Goal: Book appointment/travel/reservation

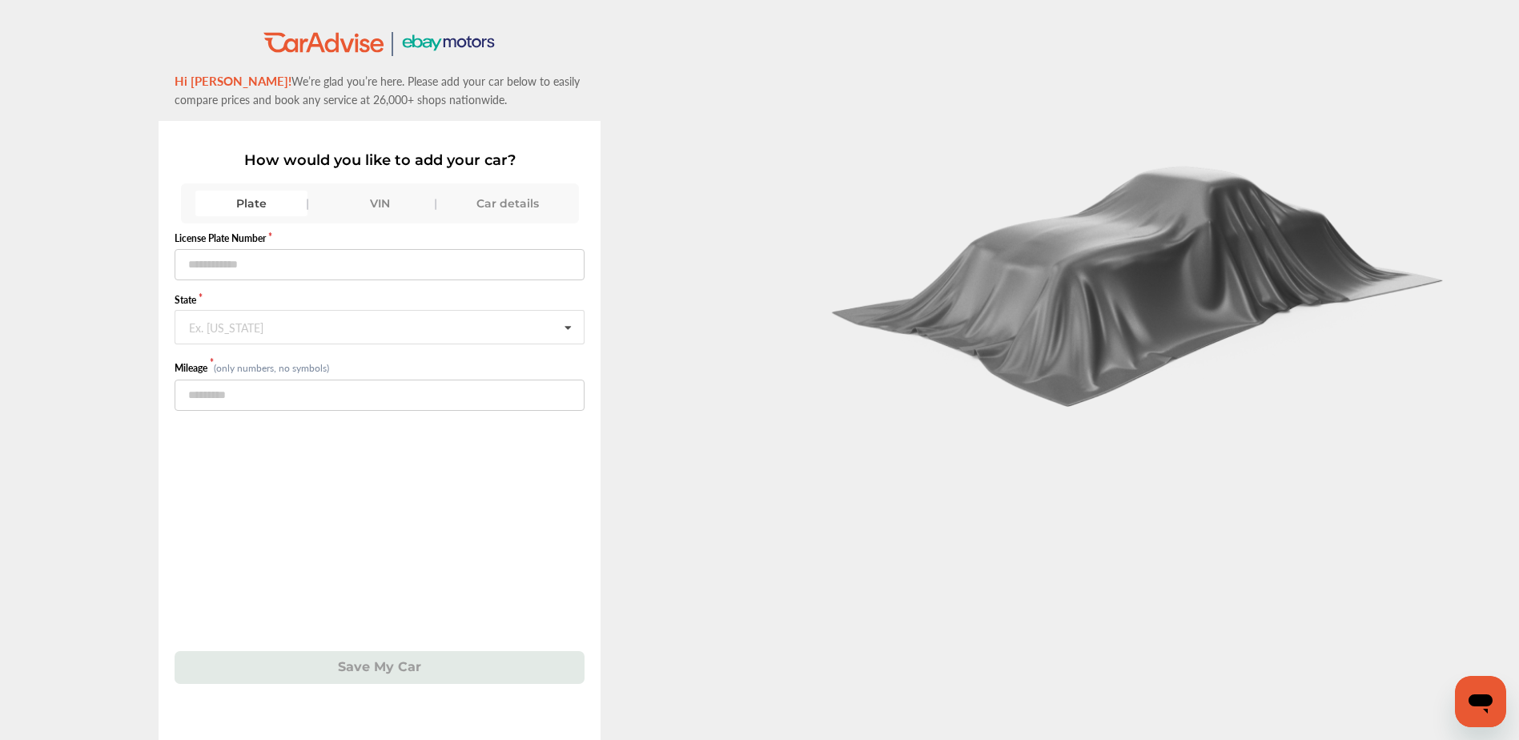
click at [484, 205] on div "Car details" at bounding box center [508, 204] width 112 height 26
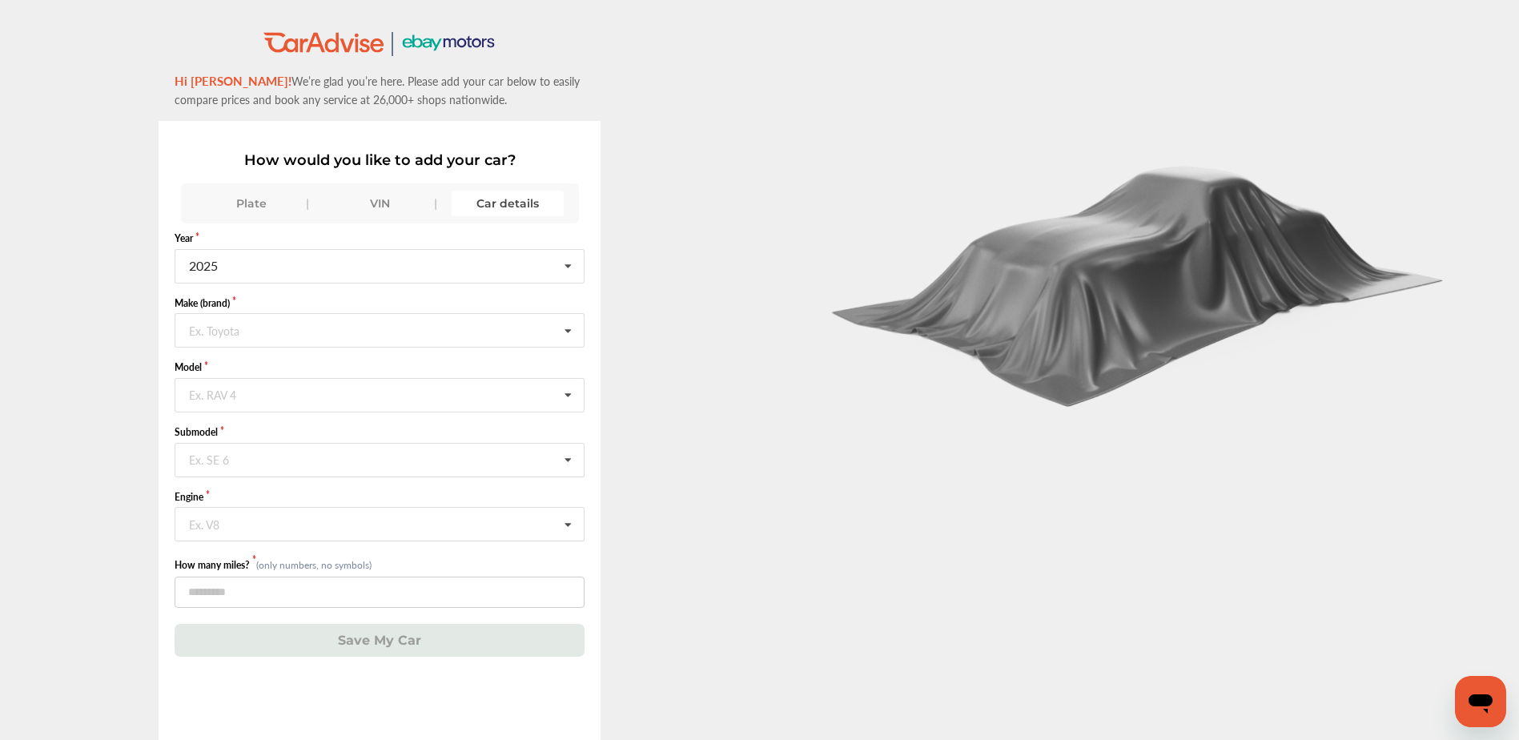
click at [367, 284] on form "Year [DATE] 2026 2025 2024 2023 2022 2021 2020 2019 2018 2017 2016 2015 2014 20…" at bounding box center [380, 443] width 410 height 425
click at [362, 268] on input "text" at bounding box center [380, 265] width 408 height 31
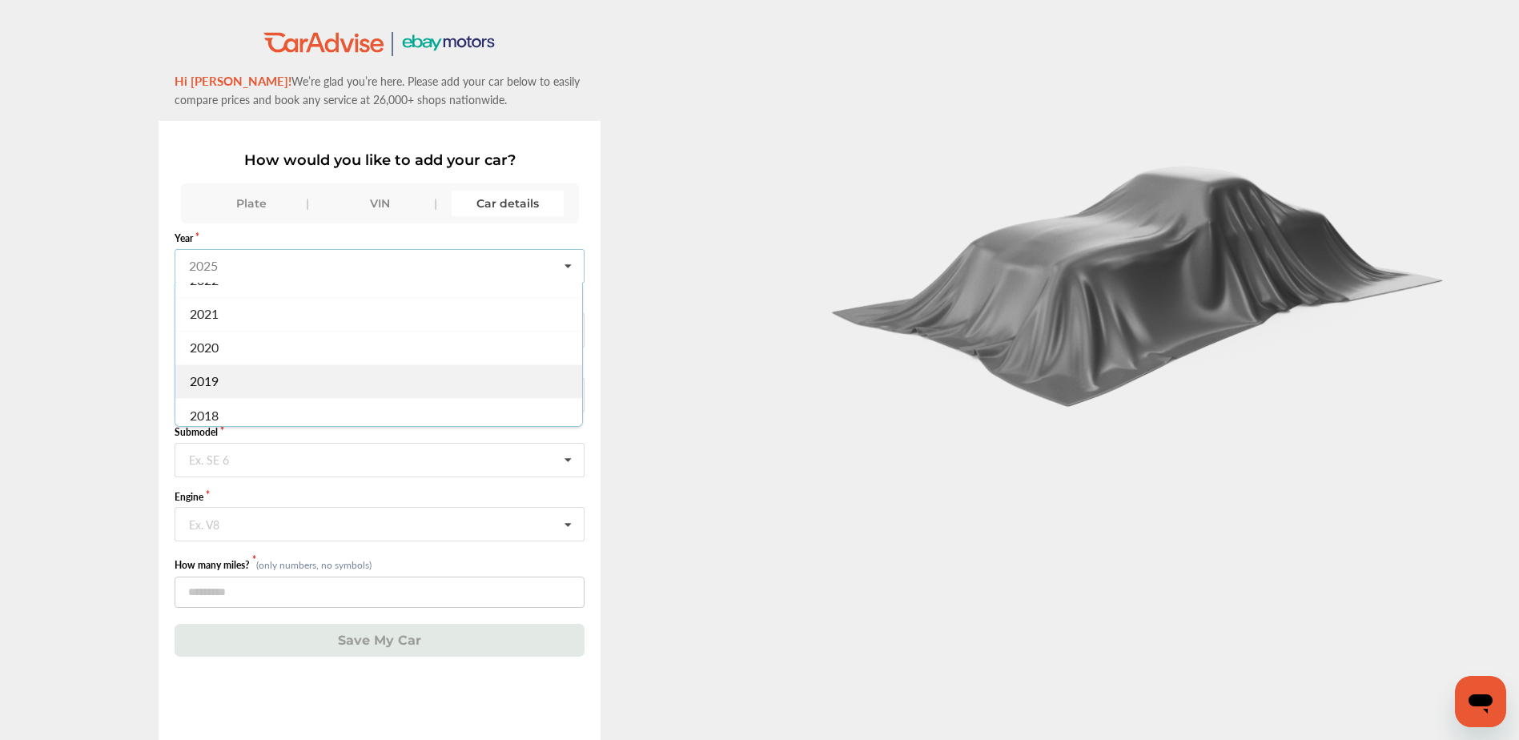
scroll to position [320, 0]
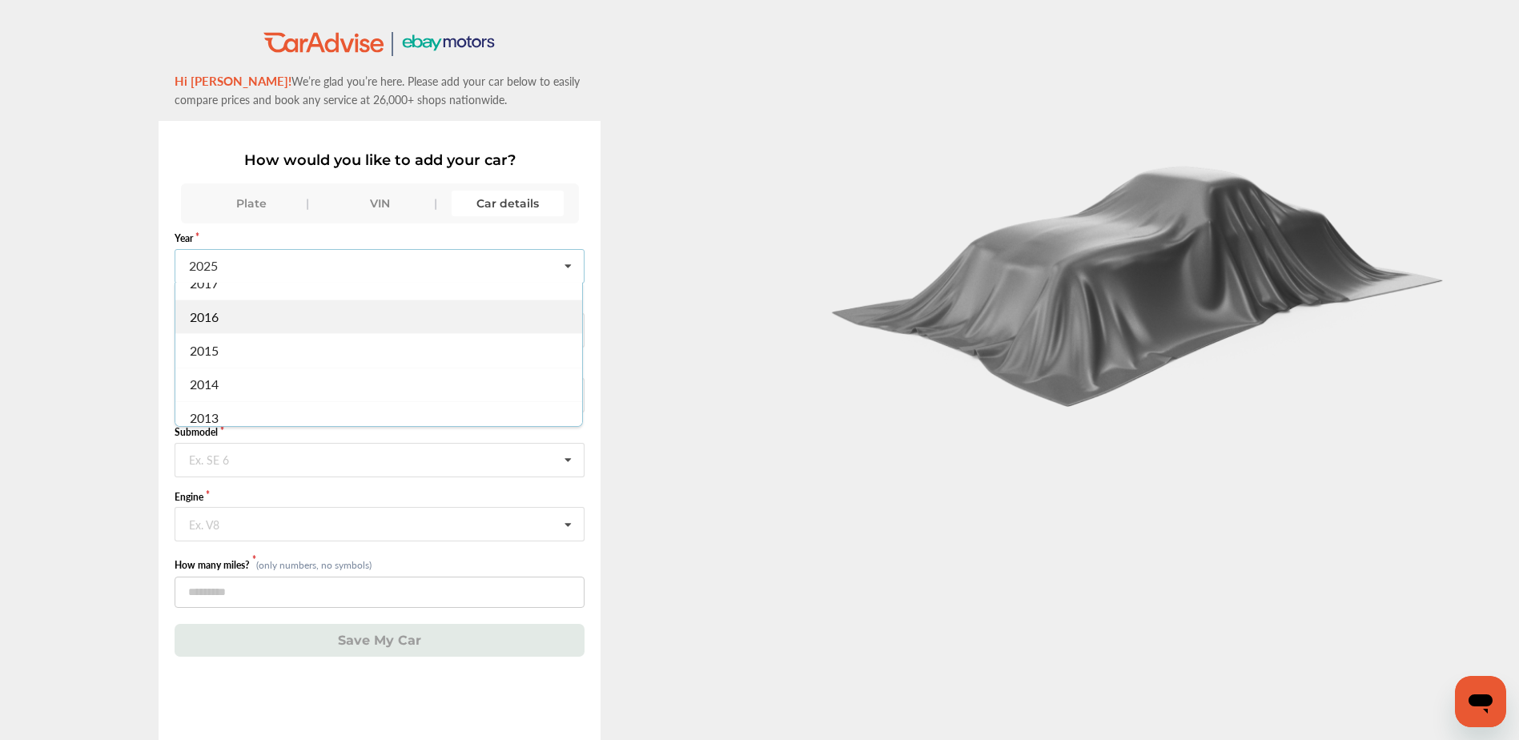
click at [239, 322] on div "2016" at bounding box center [378, 316] width 407 height 34
click at [284, 333] on input "text" at bounding box center [380, 329] width 408 height 31
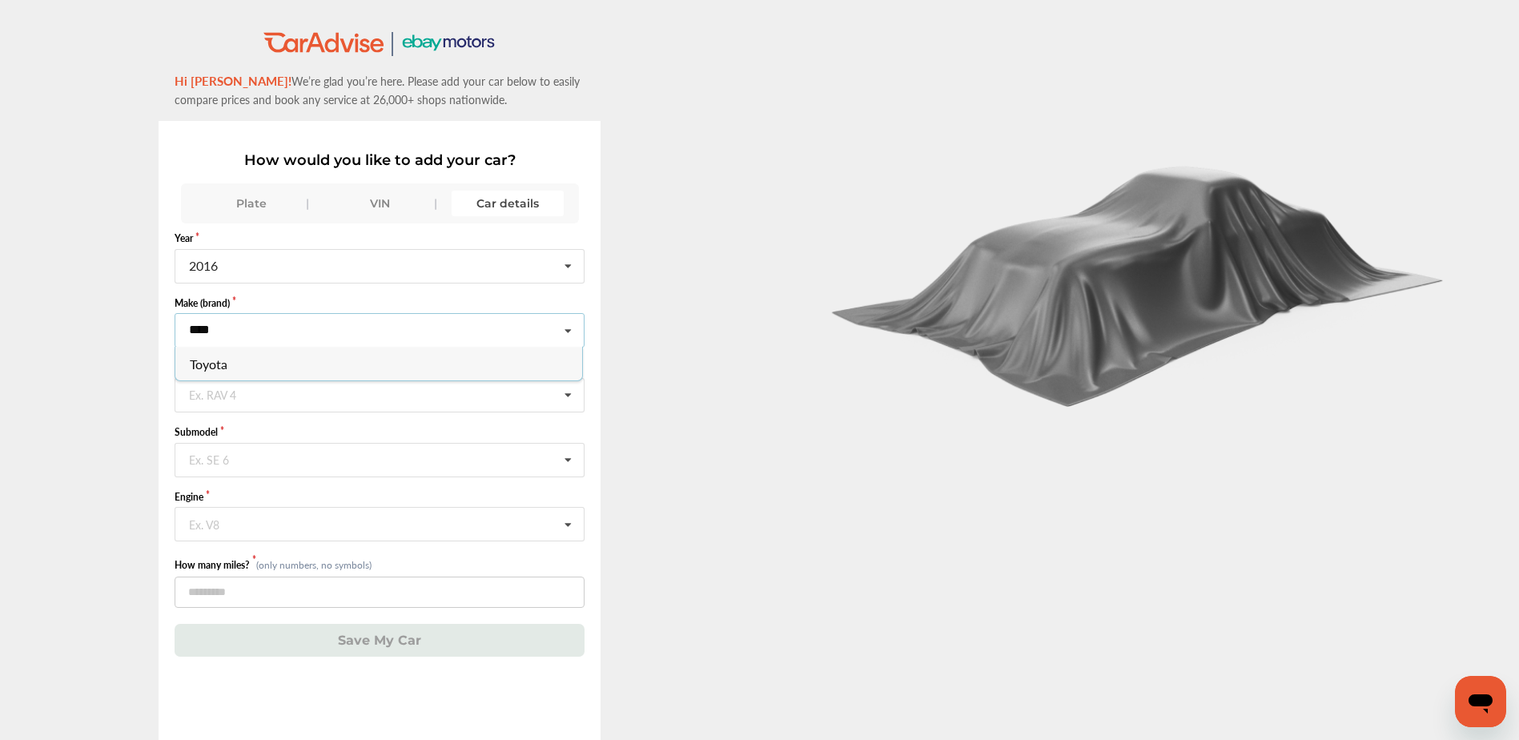
type input "****"
click at [250, 364] on div "Toyota" at bounding box center [378, 364] width 407 height 34
drag, startPoint x: 239, startPoint y: 388, endPoint x: 249, endPoint y: 377, distance: 14.8
click at [239, 389] on input "text" at bounding box center [380, 394] width 408 height 31
type input "**"
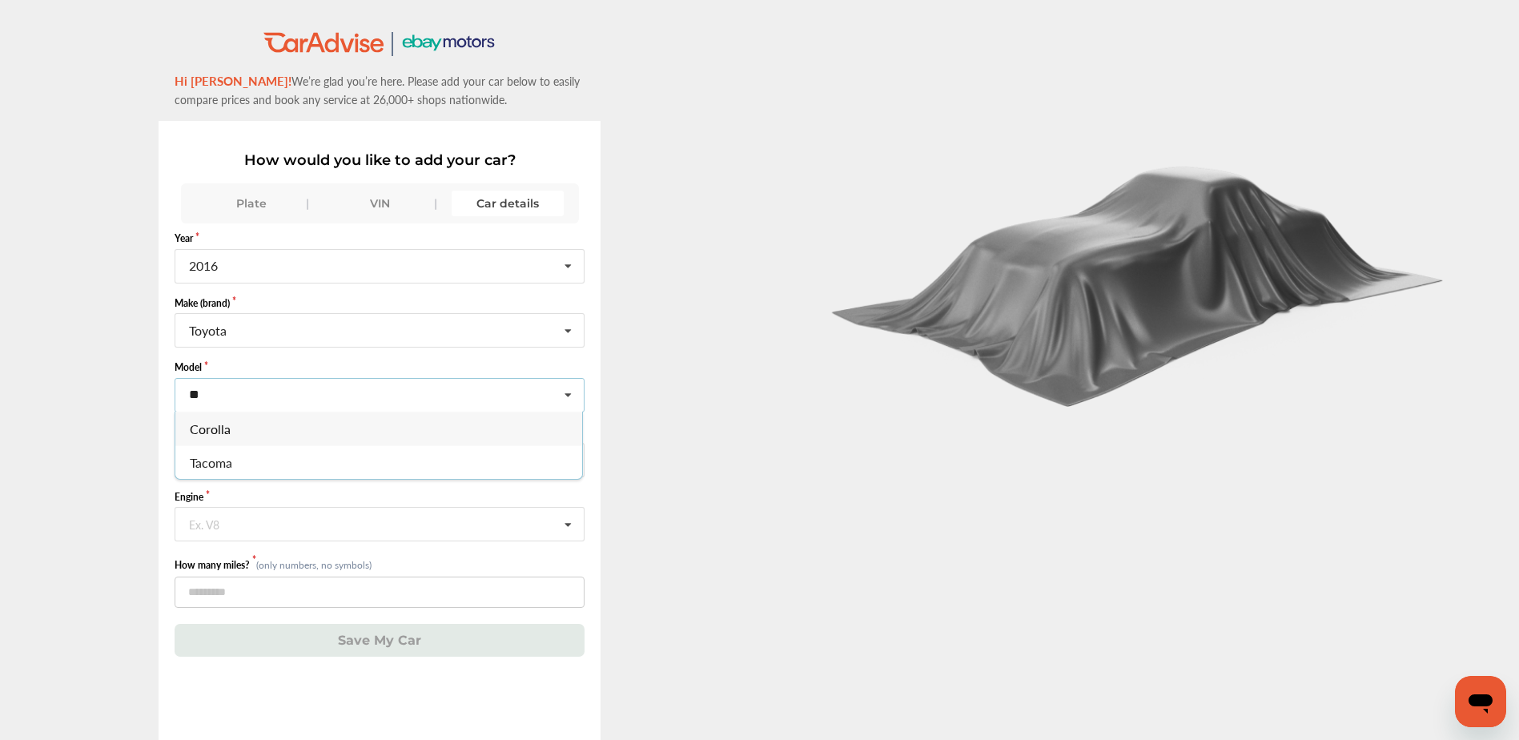
click at [228, 425] on span "Corolla" at bounding box center [210, 429] width 41 height 18
click at [252, 460] on input "text" at bounding box center [380, 459] width 408 height 31
click at [224, 552] on div "LE" at bounding box center [378, 548] width 407 height 34
click at [255, 528] on input "text" at bounding box center [380, 523] width 408 height 31
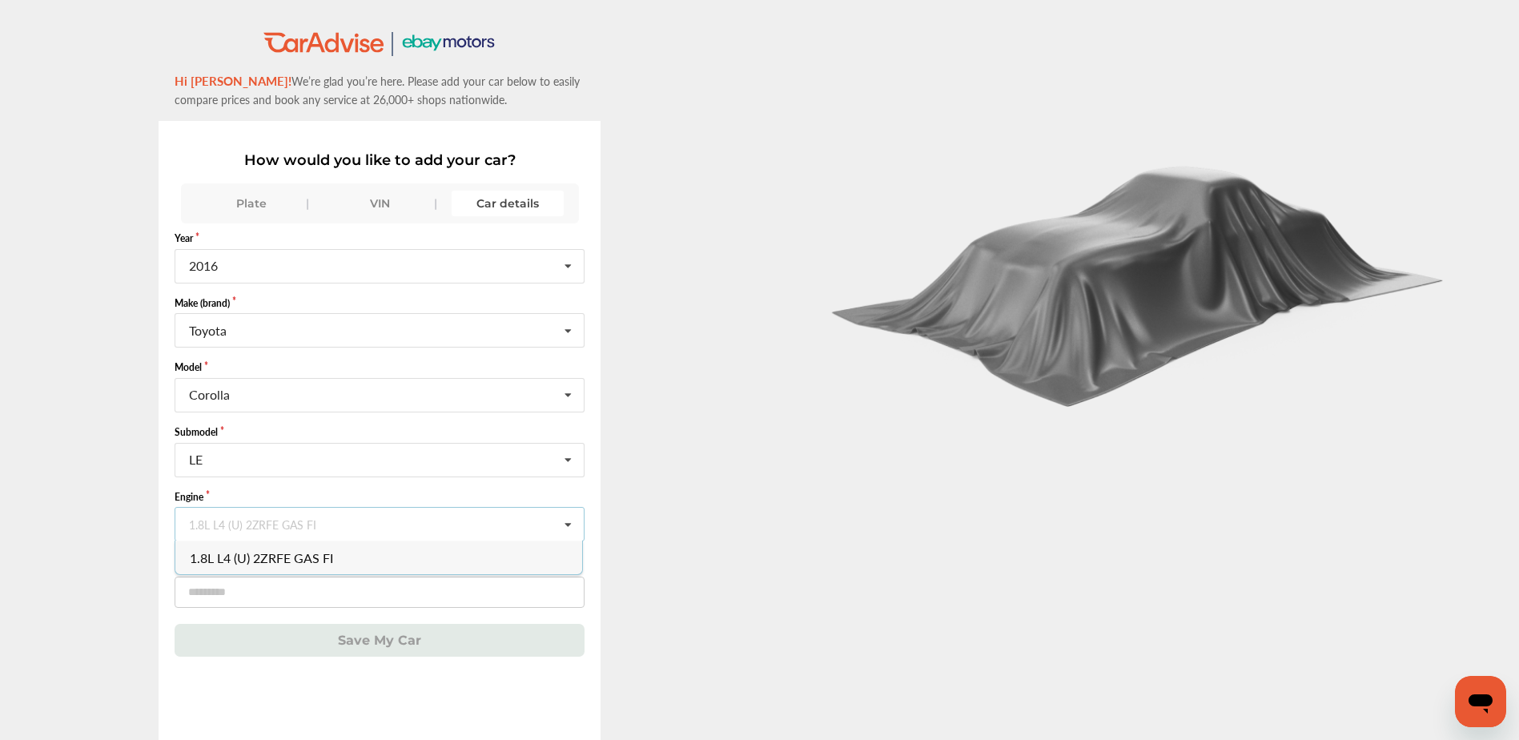
click at [259, 558] on span "1.8L L4 (U) 2ZRFE GAS FI" at bounding box center [261, 557] width 143 height 18
click at [327, 522] on div "1.8L L4 (U) 2ZRFE GAS FI" at bounding box center [260, 524] width 143 height 13
click at [316, 556] on span "1.8L L4 (U) 2ZRFE GAS FI" at bounding box center [262, 557] width 144 height 18
click at [280, 589] on input "number" at bounding box center [380, 591] width 410 height 31
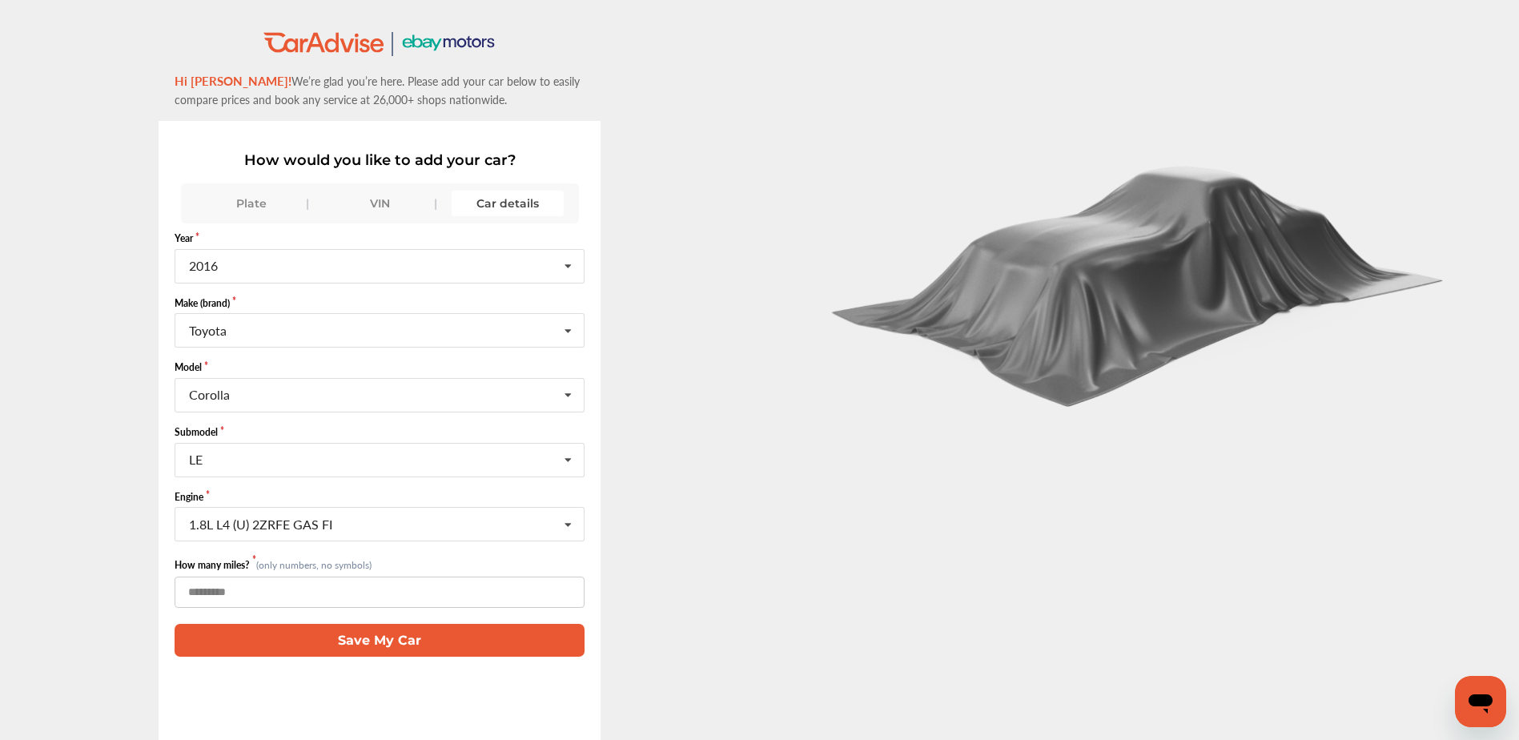
type input "******"
click at [428, 634] on button "Save My Car" at bounding box center [380, 640] width 410 height 33
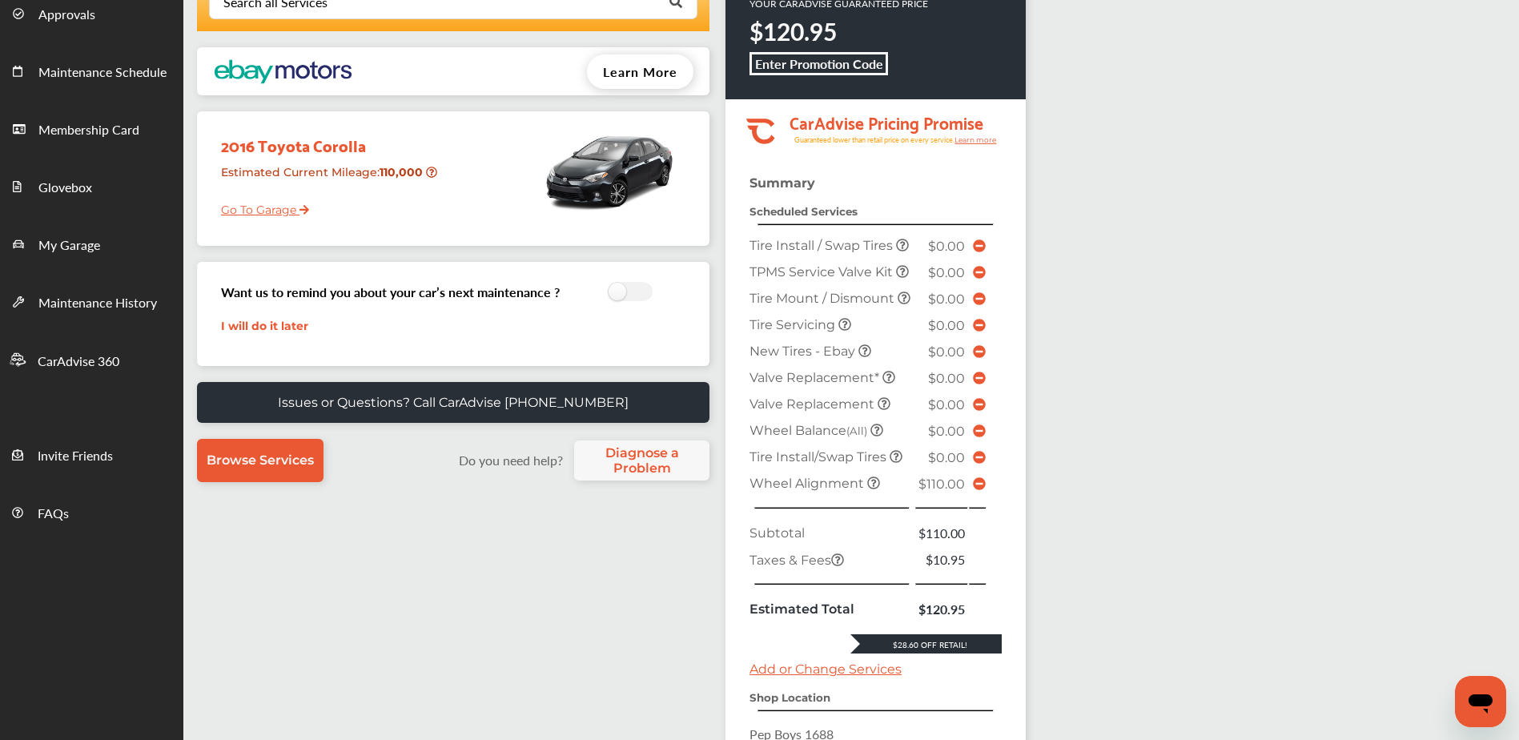
scroll to position [160, 0]
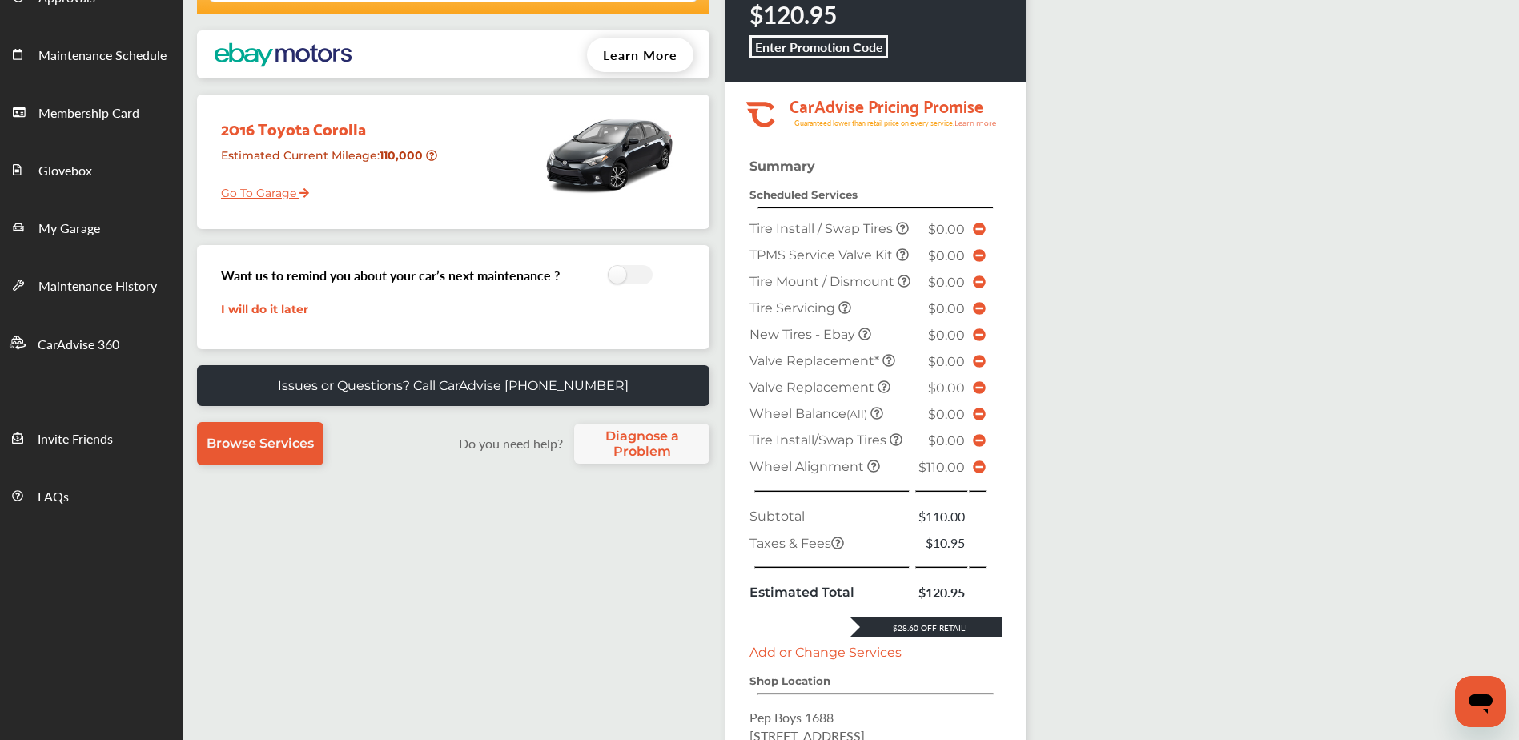
click at [844, 314] on icon at bounding box center [844, 307] width 13 height 13
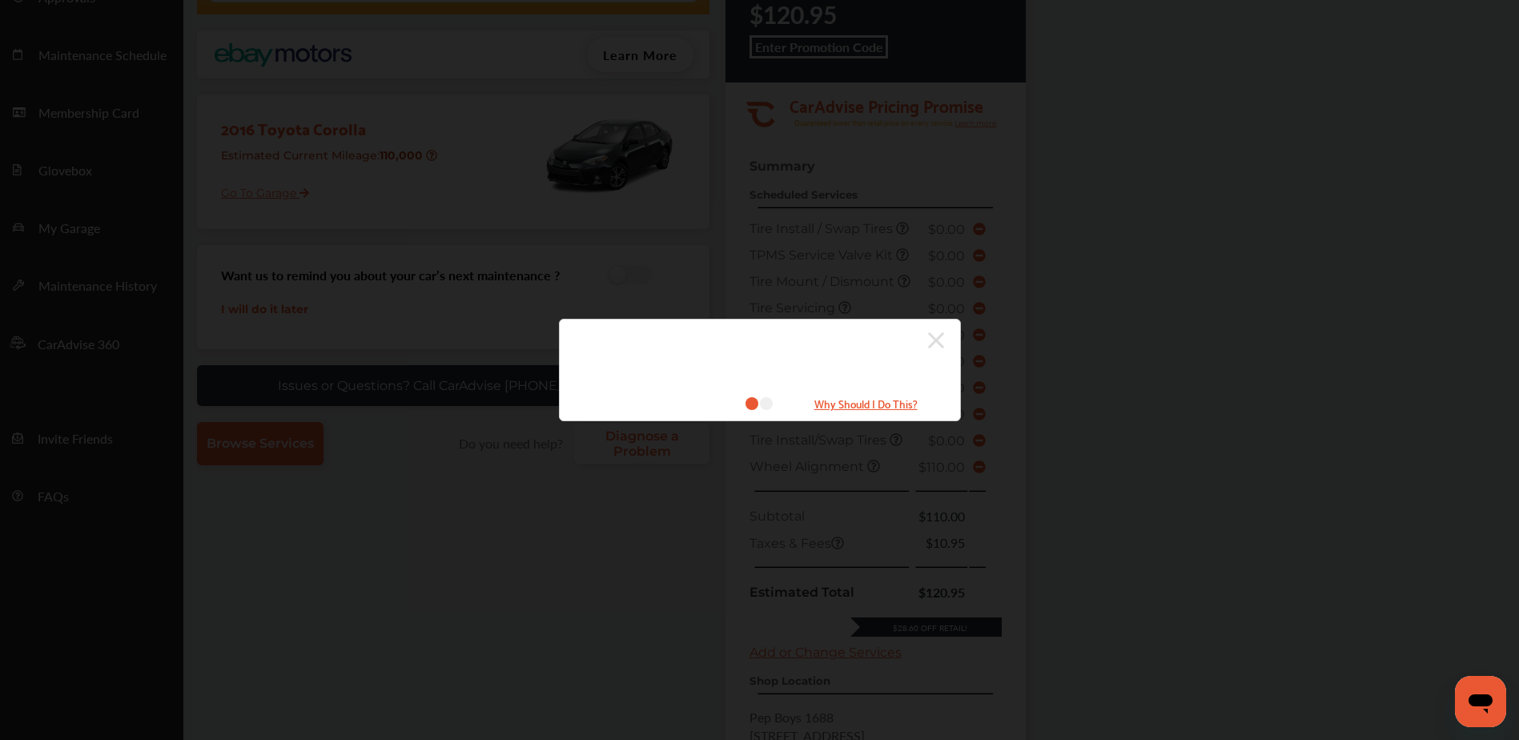
click at [939, 343] on icon at bounding box center [936, 340] width 16 height 16
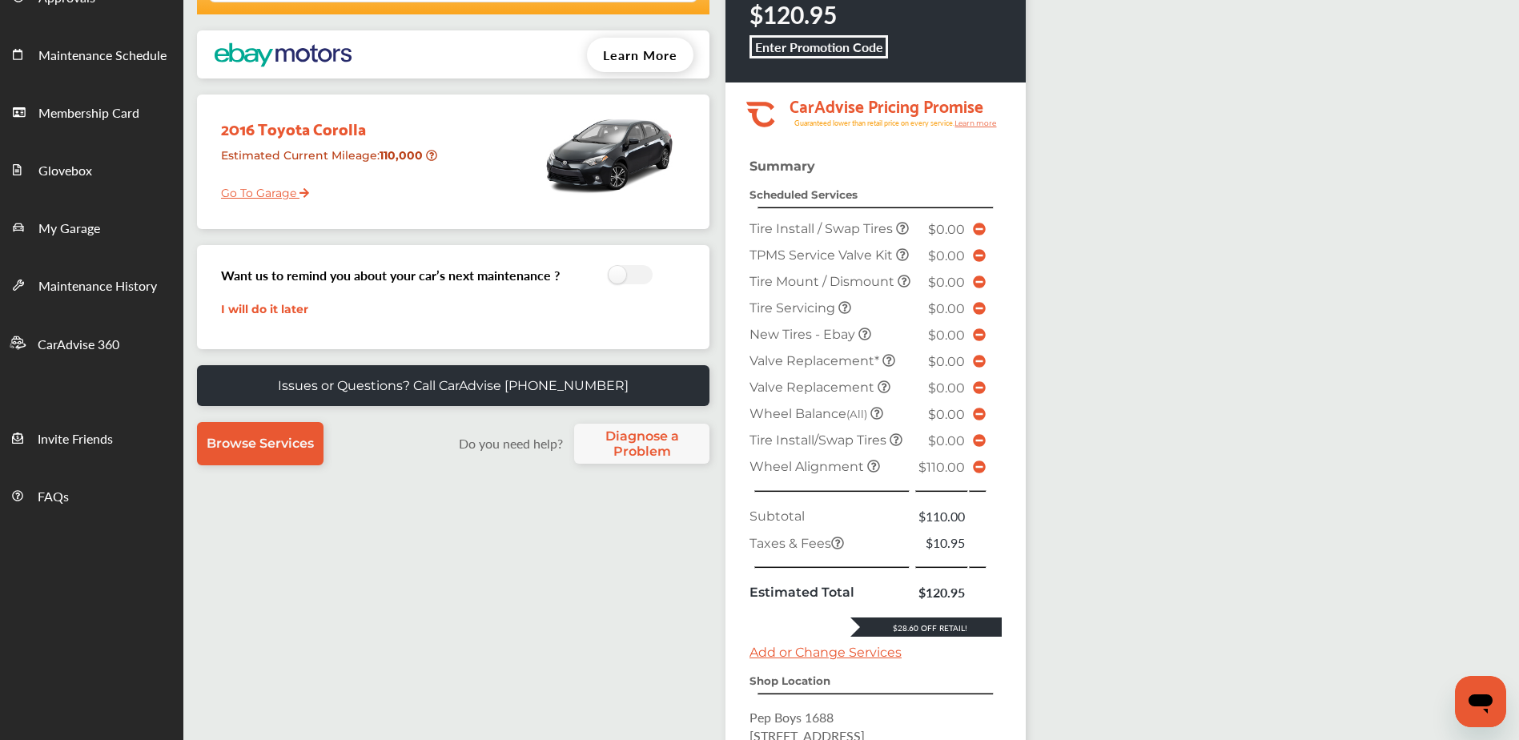
click at [863, 340] on icon at bounding box center [864, 333] width 13 height 13
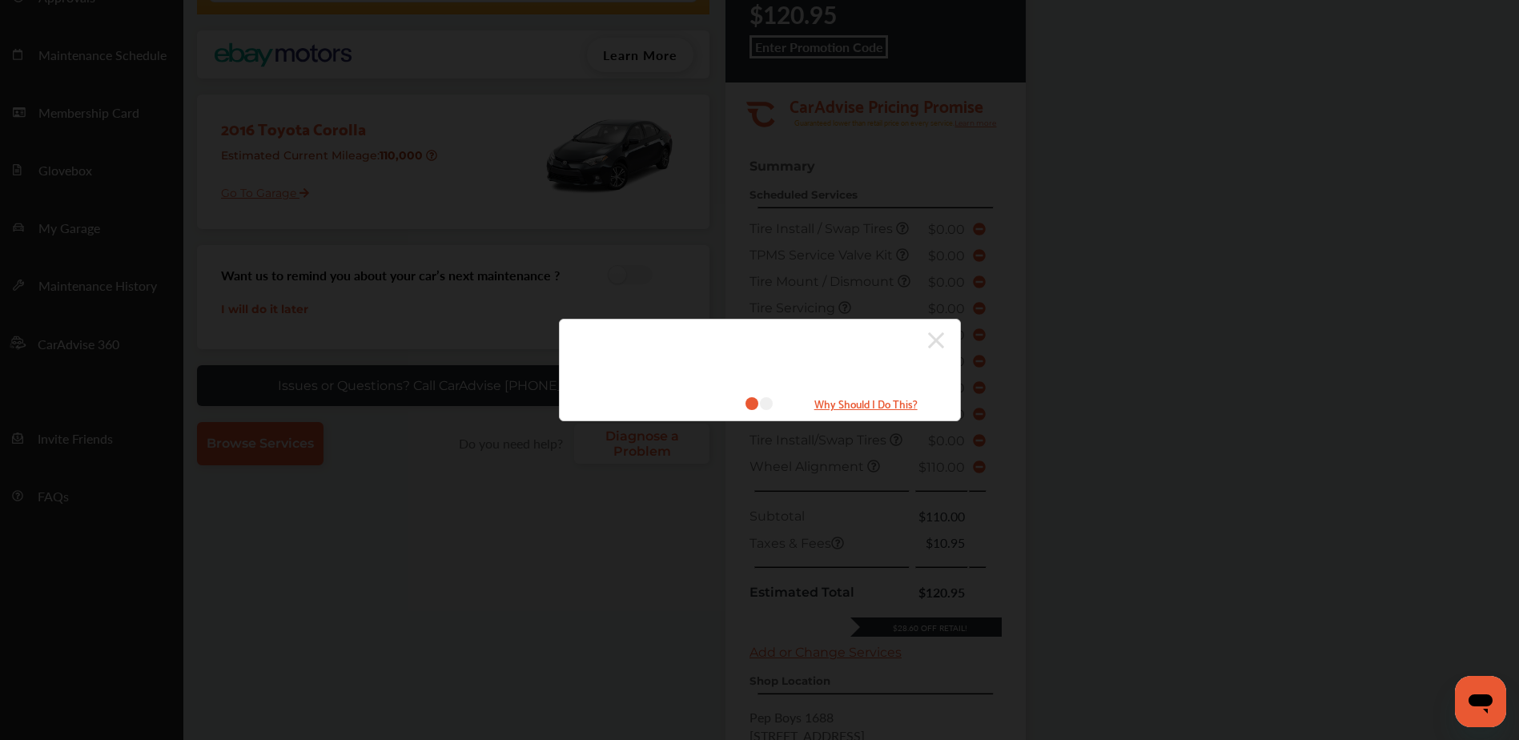
click at [769, 404] on icon at bounding box center [766, 403] width 13 height 13
click at [933, 340] on icon at bounding box center [936, 340] width 16 height 26
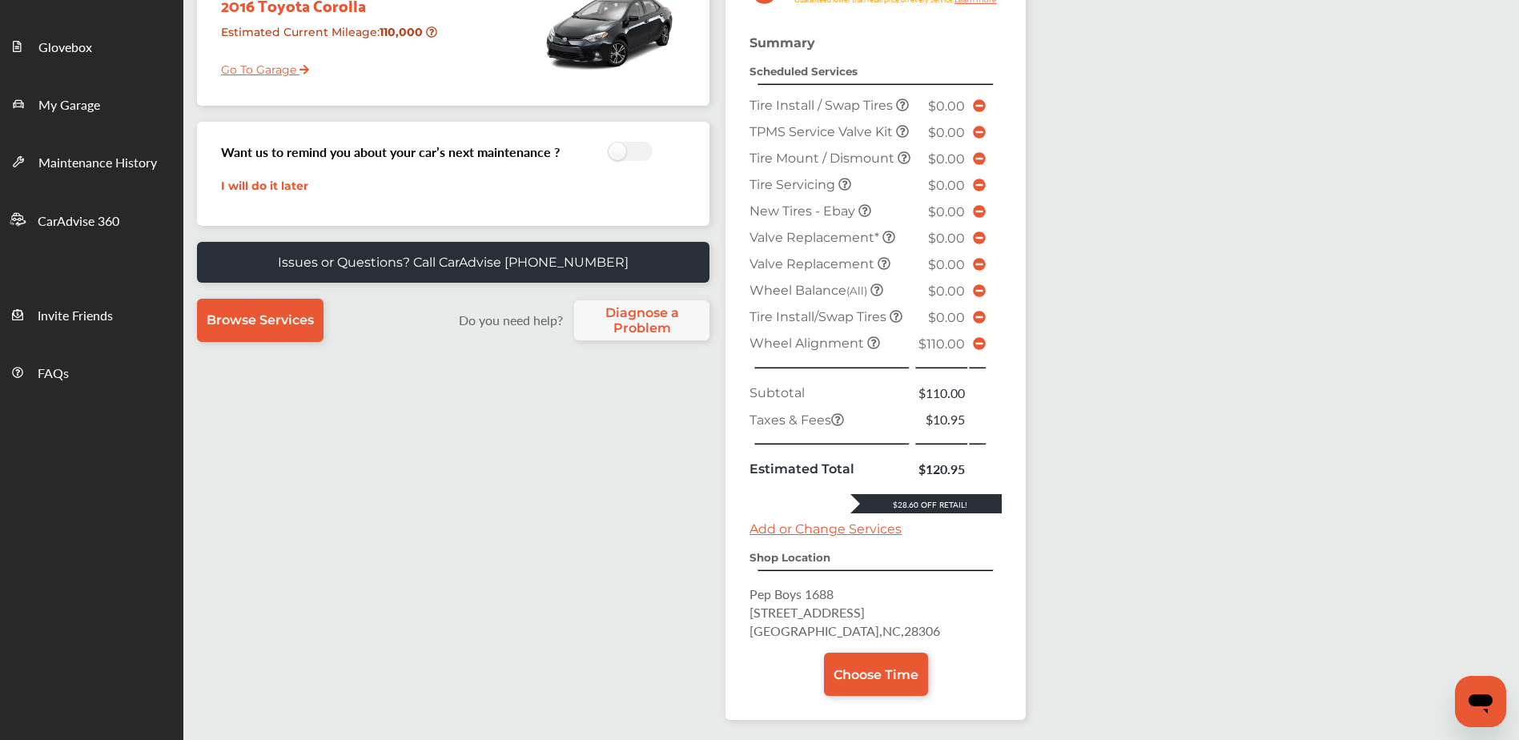
scroll to position [320, 0]
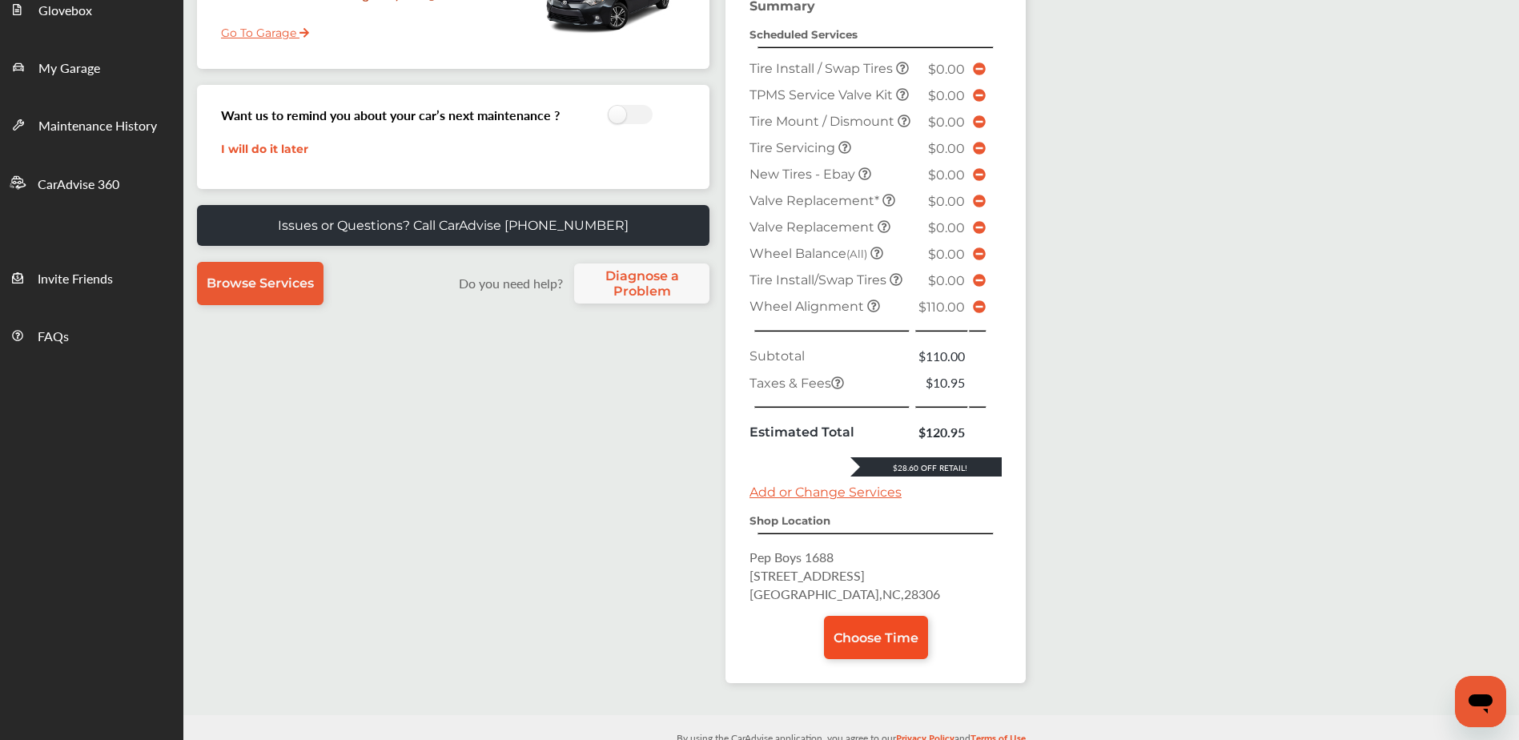
click at [884, 659] on link "Choose Time" at bounding box center [876, 637] width 104 height 43
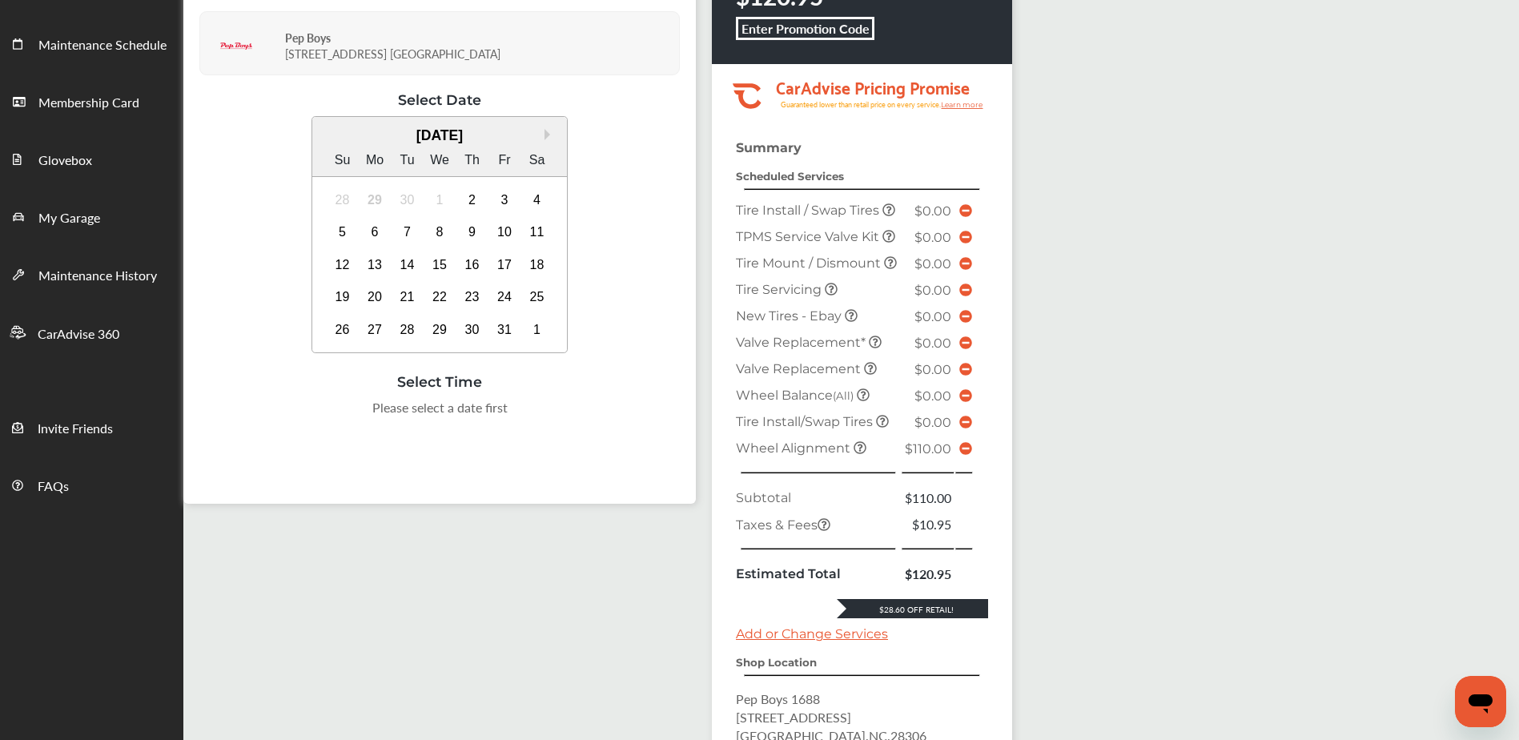
scroll to position [240, 0]
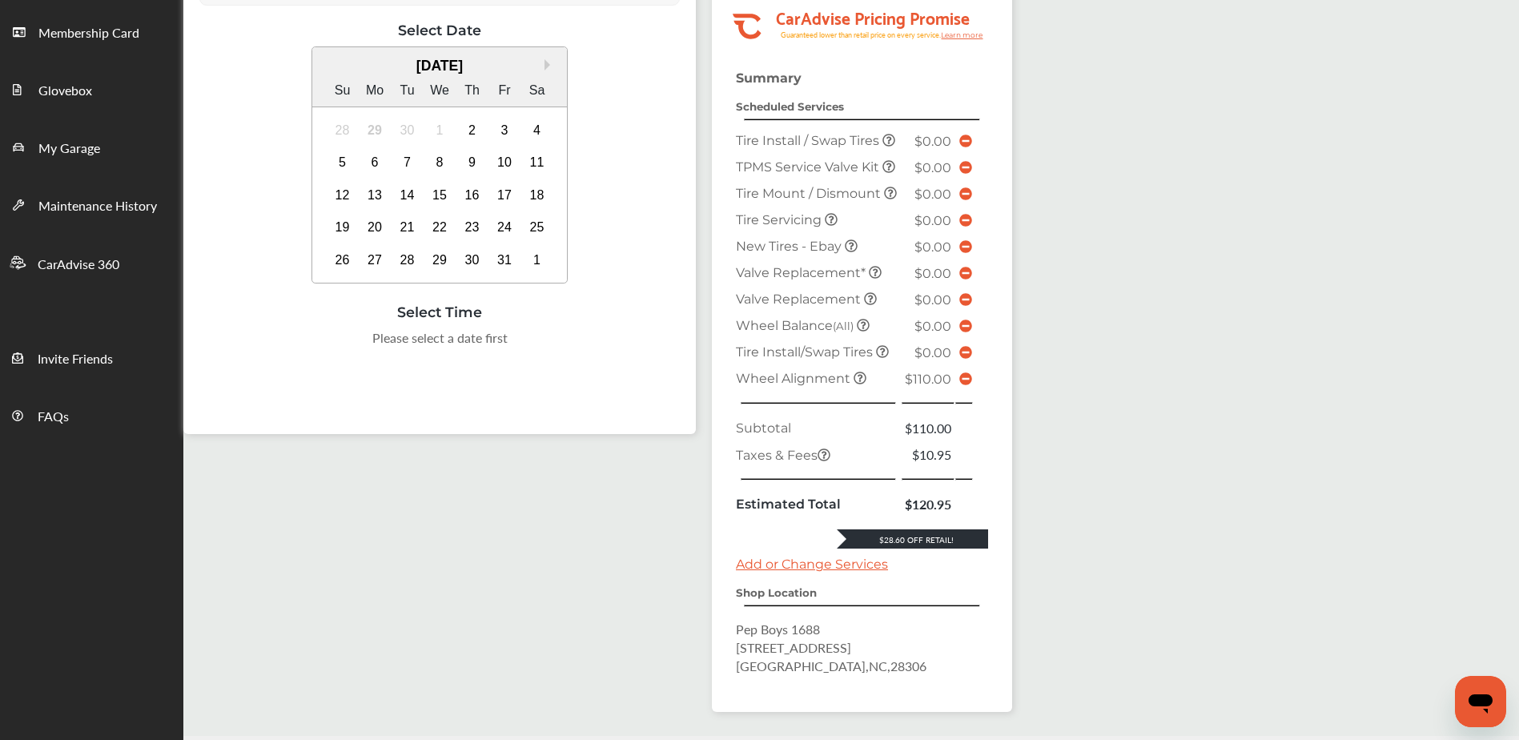
click at [862, 384] on icon at bounding box center [859, 377] width 13 height 13
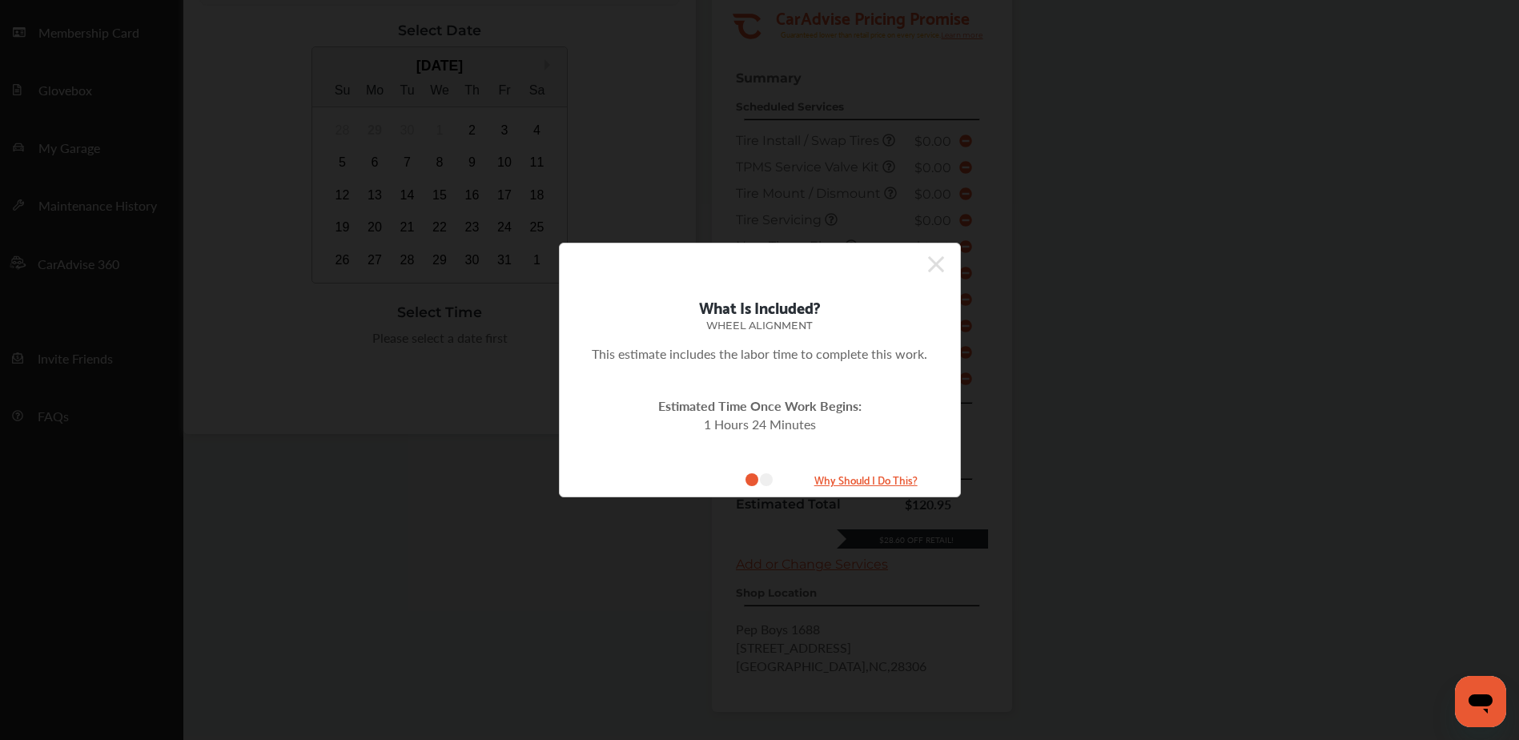
click at [943, 253] on icon at bounding box center [936, 264] width 16 height 26
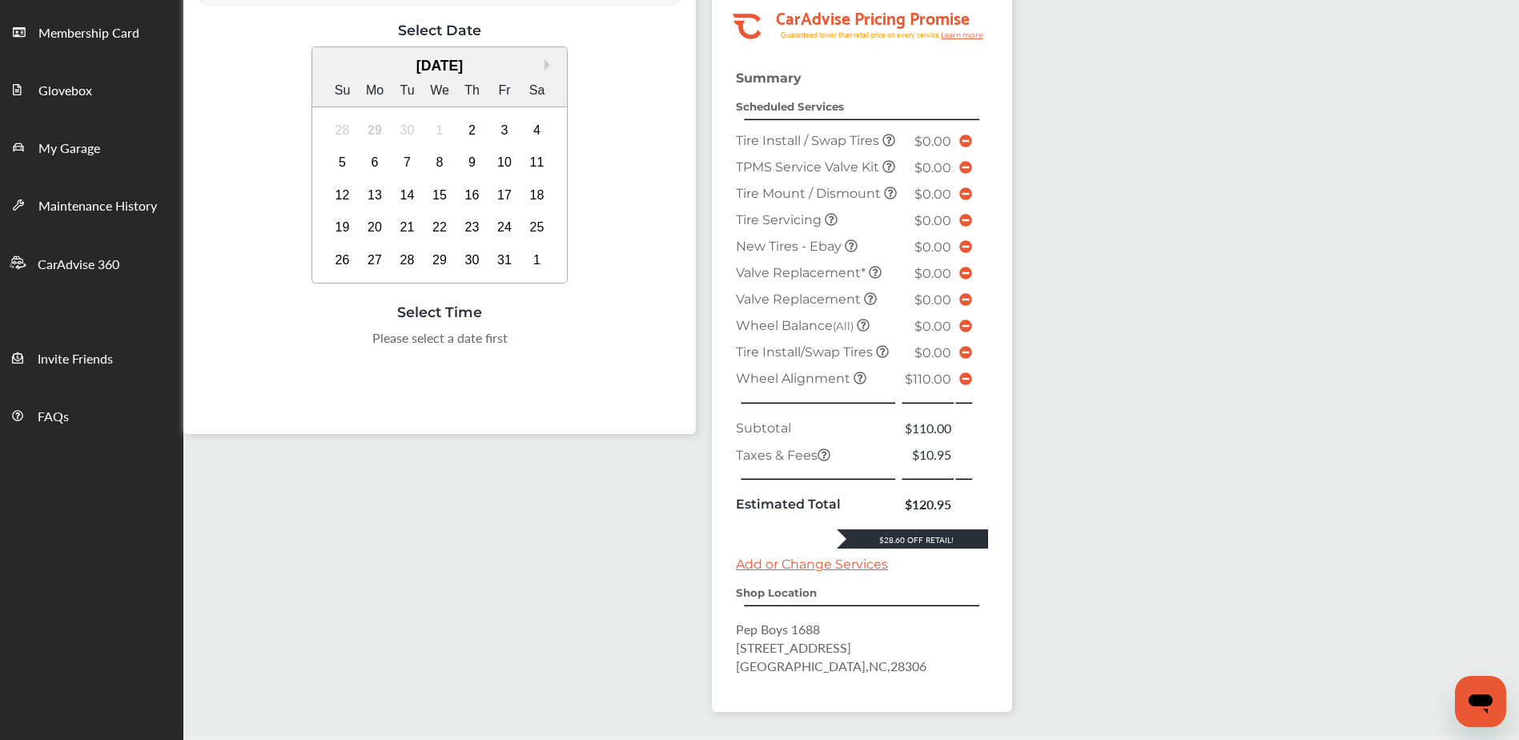
click at [972, 391] on td at bounding box center [965, 378] width 21 height 26
click at [966, 385] on icon at bounding box center [965, 378] width 13 height 13
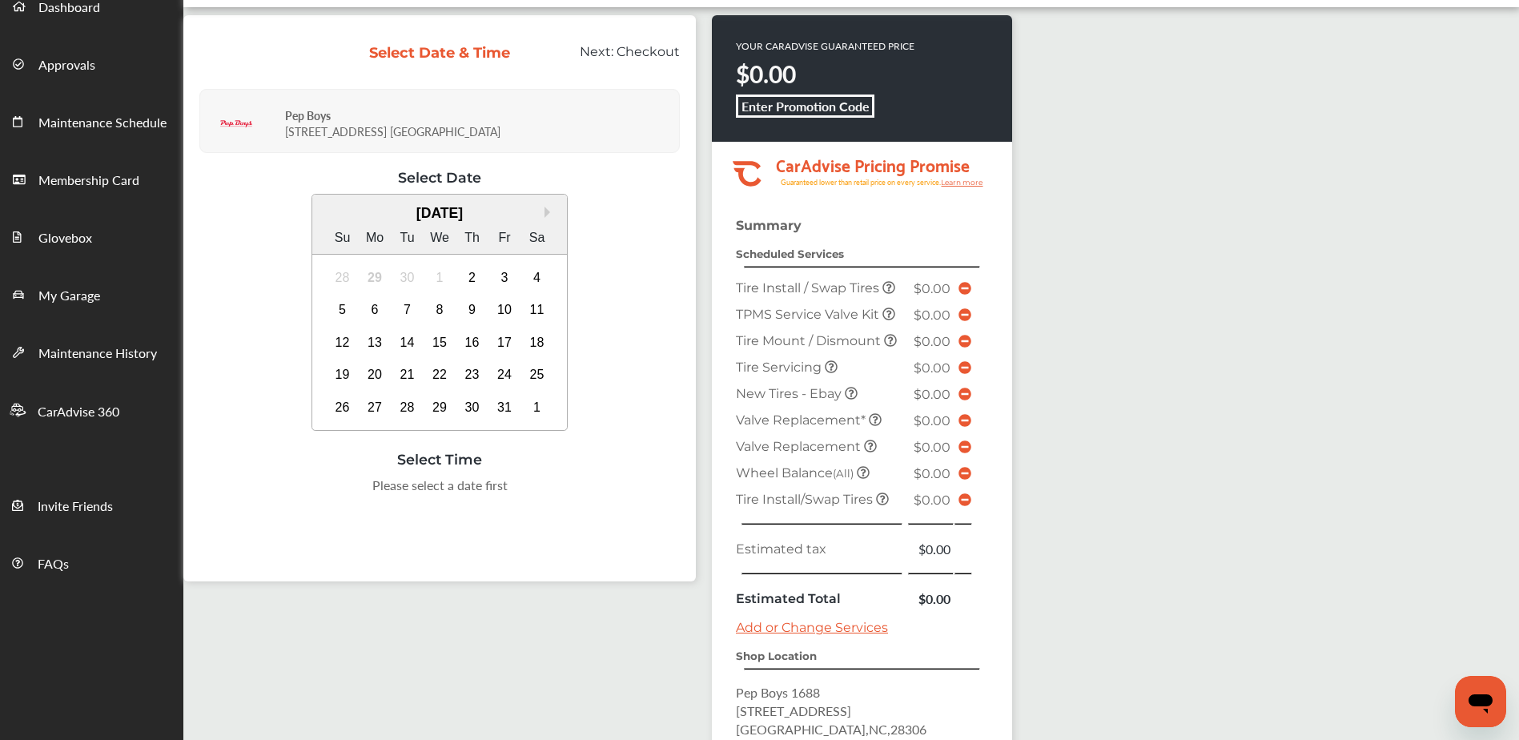
scroll to position [50, 0]
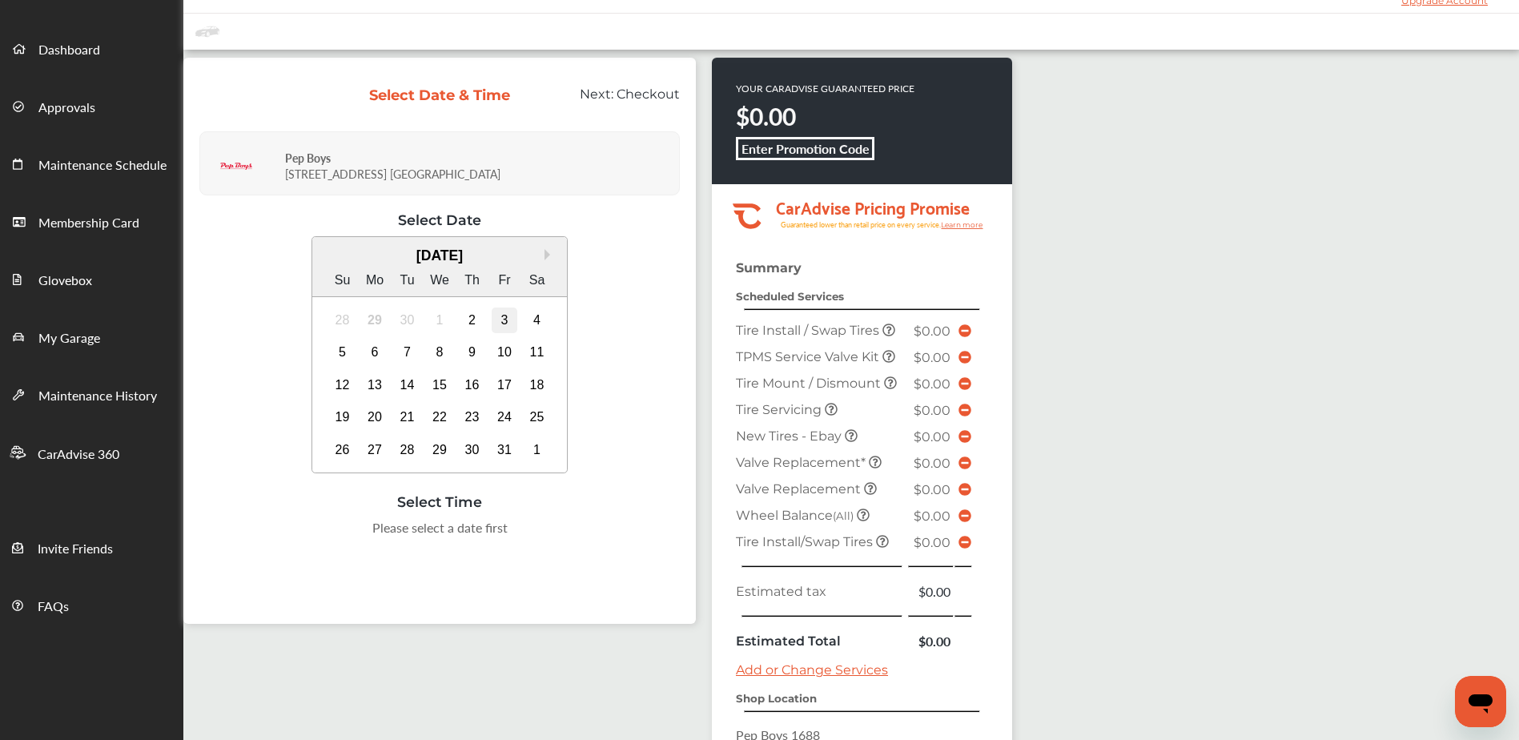
click at [498, 322] on div "3" at bounding box center [505, 320] width 26 height 26
click at [376, 540] on div "9:00 AM" at bounding box center [358, 532] width 75 height 29
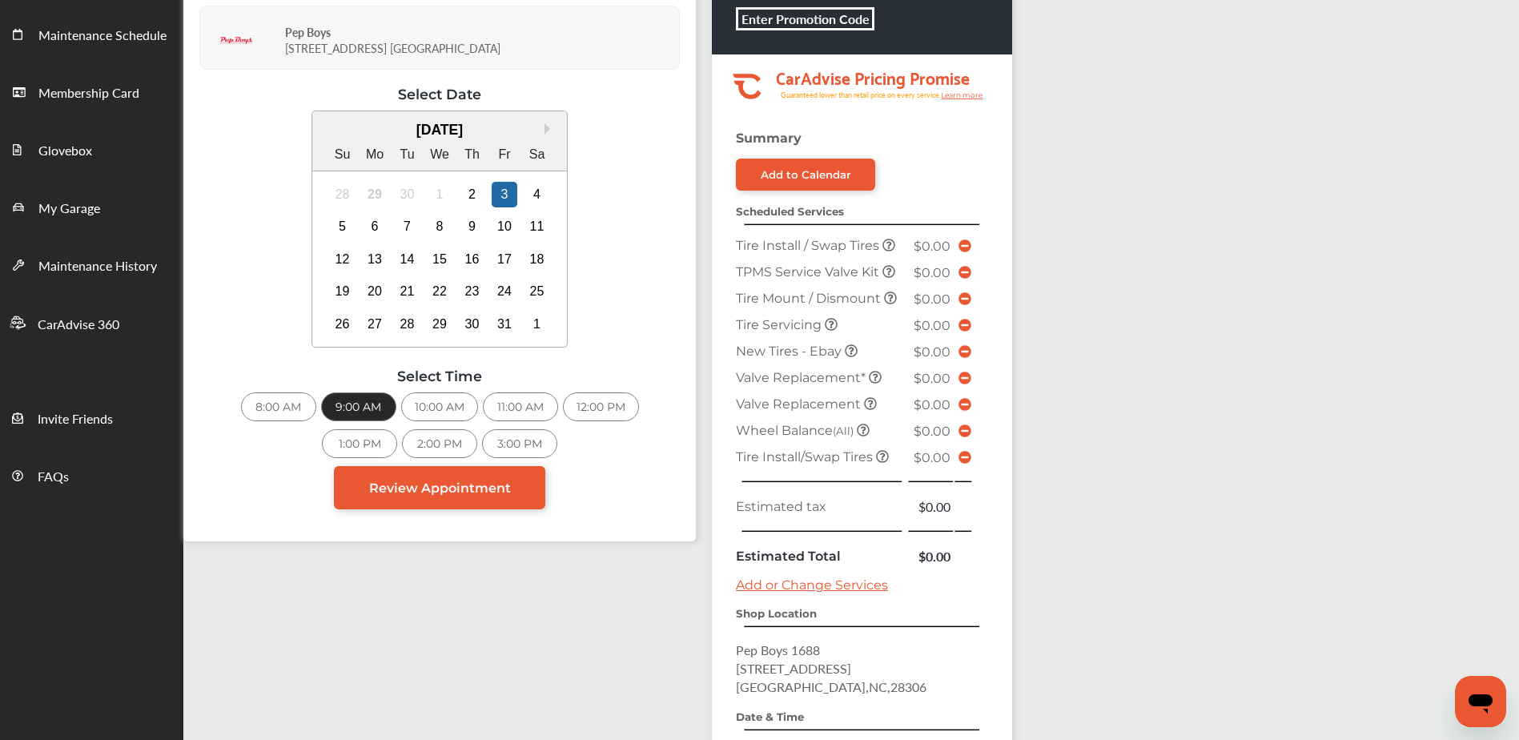
scroll to position [0, 0]
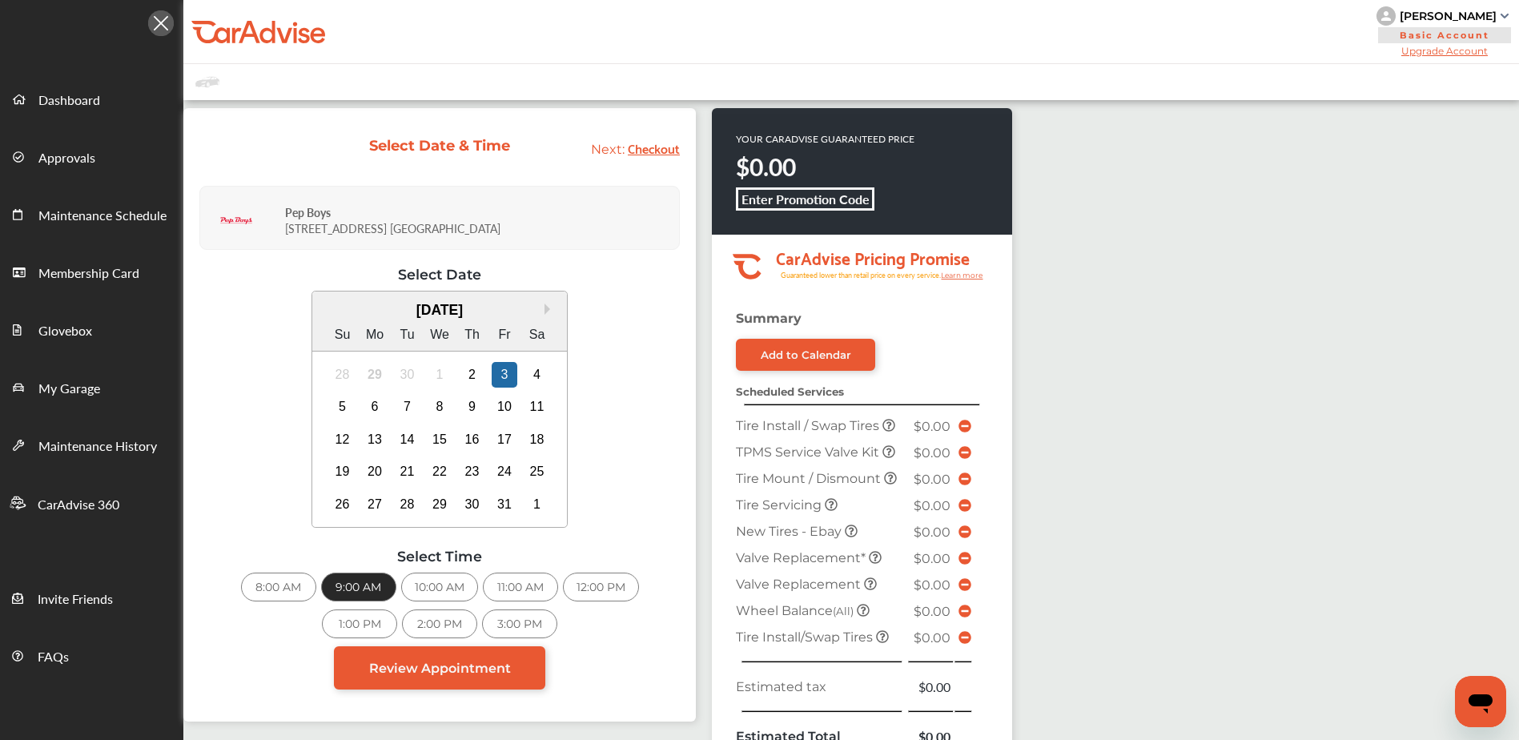
click at [167, 28] on img at bounding box center [161, 23] width 26 height 26
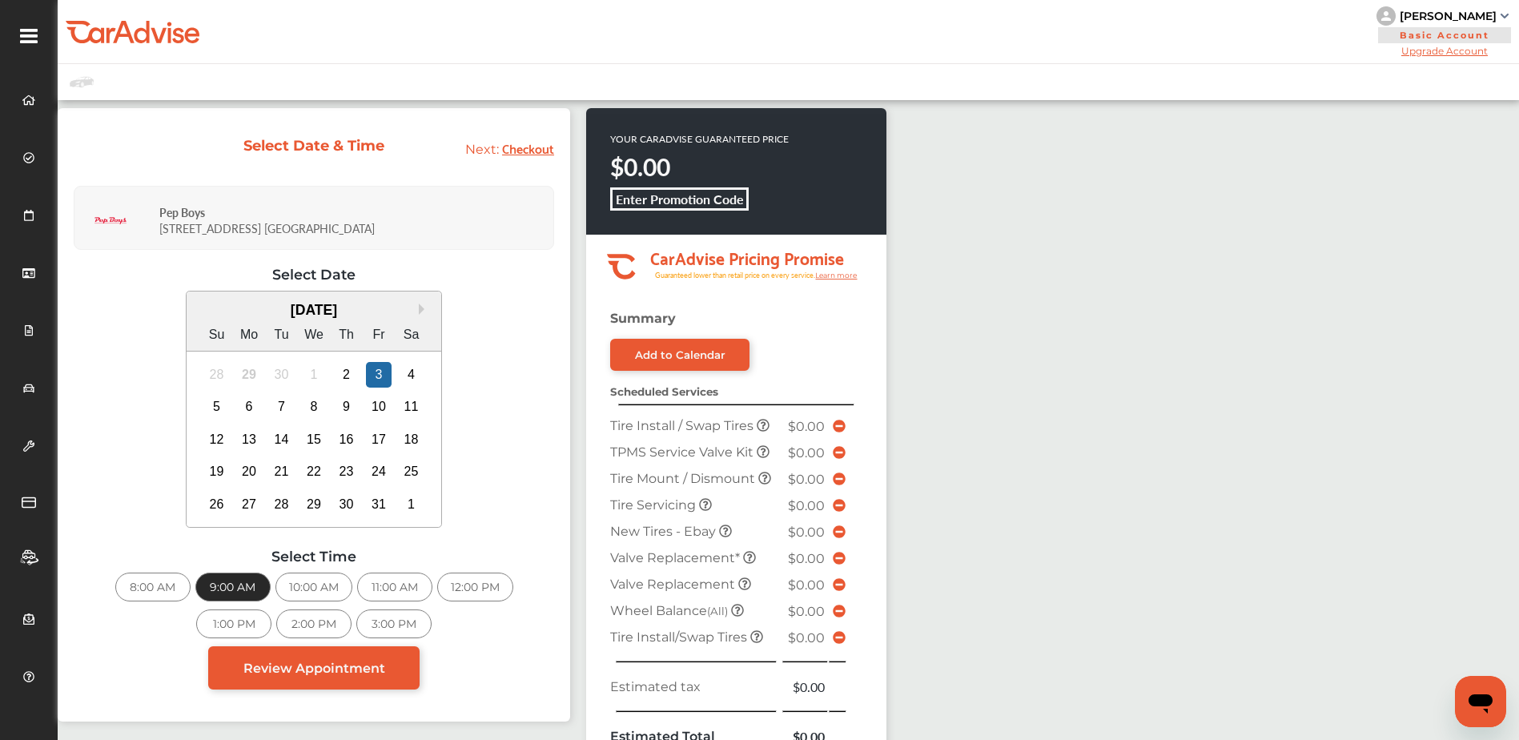
click at [17, 39] on div at bounding box center [29, 21] width 58 height 42
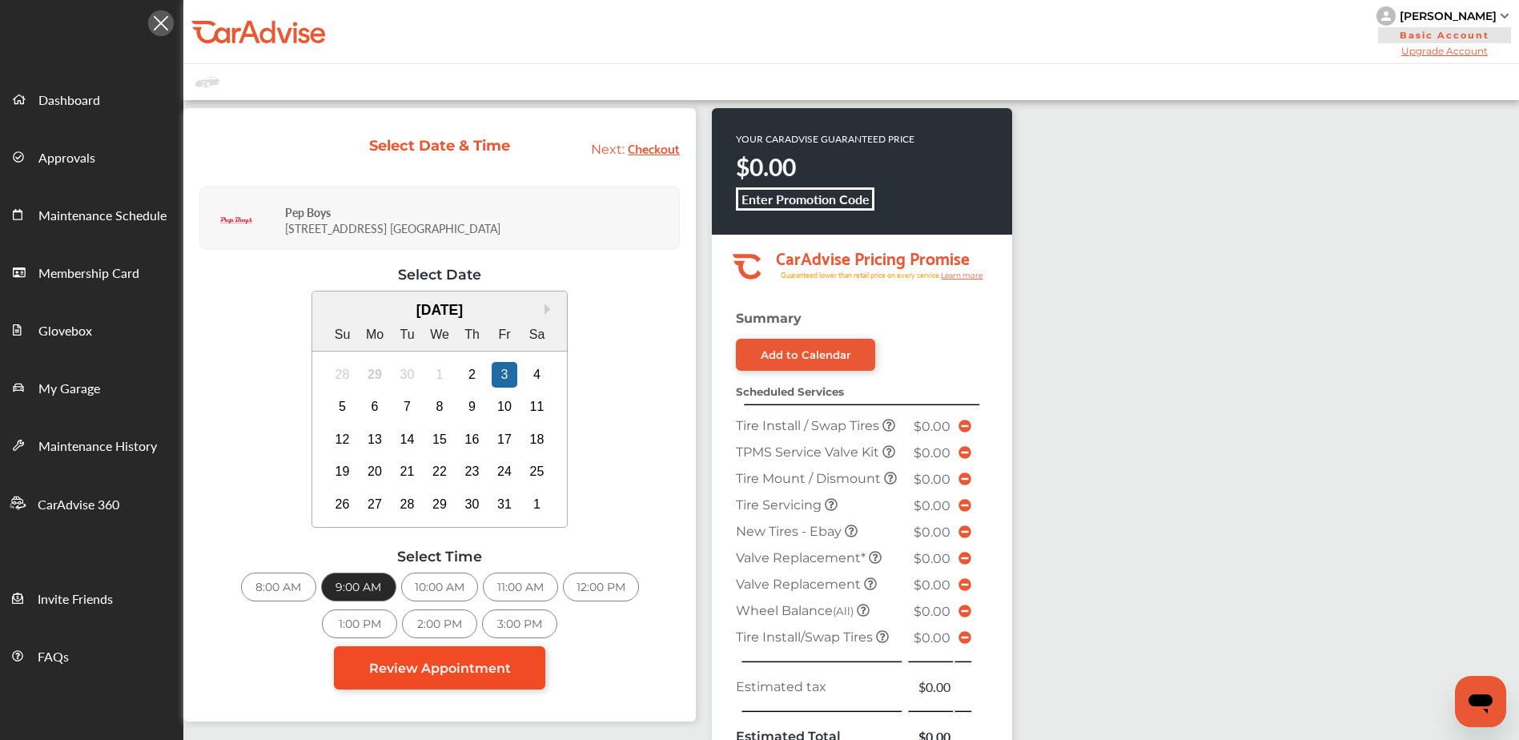
click at [446, 684] on link "Review Appointment" at bounding box center [439, 667] width 211 height 43
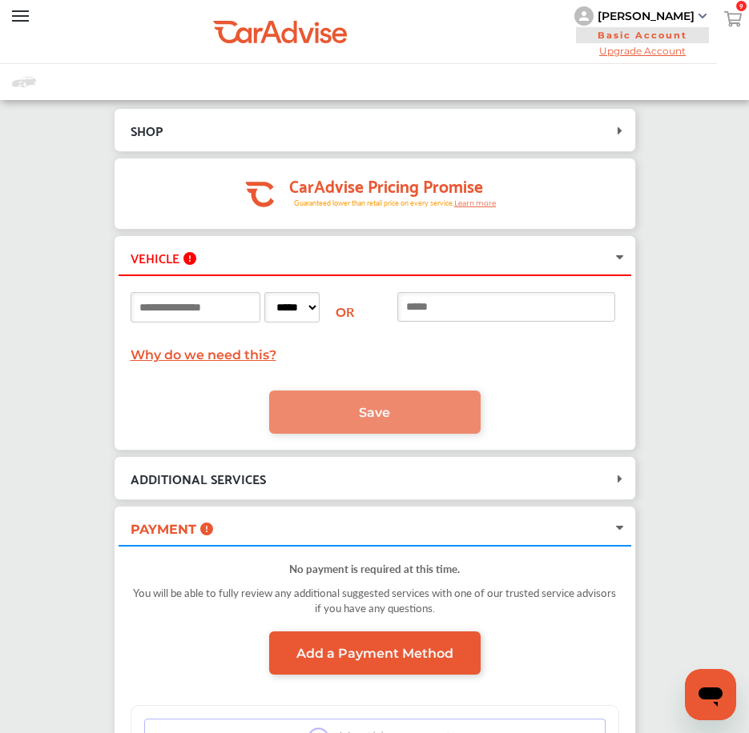
drag, startPoint x: 564, startPoint y: 280, endPoint x: 568, endPoint y: 291, distance: 11.7
click at [566, 283] on div "***** ** ** ** ** ** ** ** ** ** ** ** ** ** ** ** ** ** ** ** ** ** ** ** ** *…" at bounding box center [374, 360] width 512 height 171
click at [571, 295] on input at bounding box center [506, 307] width 218 height 30
type input "**********"
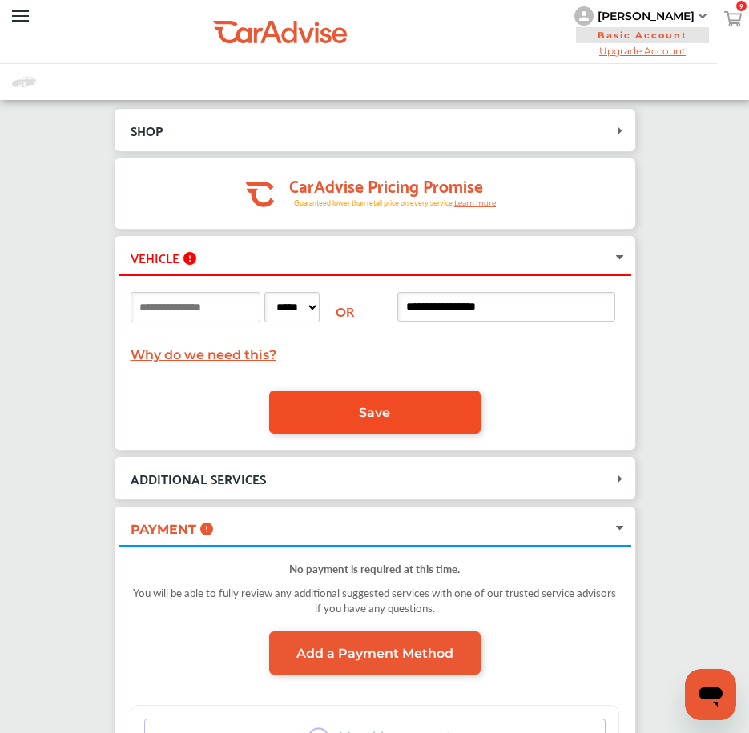
click at [480, 404] on link "Save" at bounding box center [374, 412] width 211 height 43
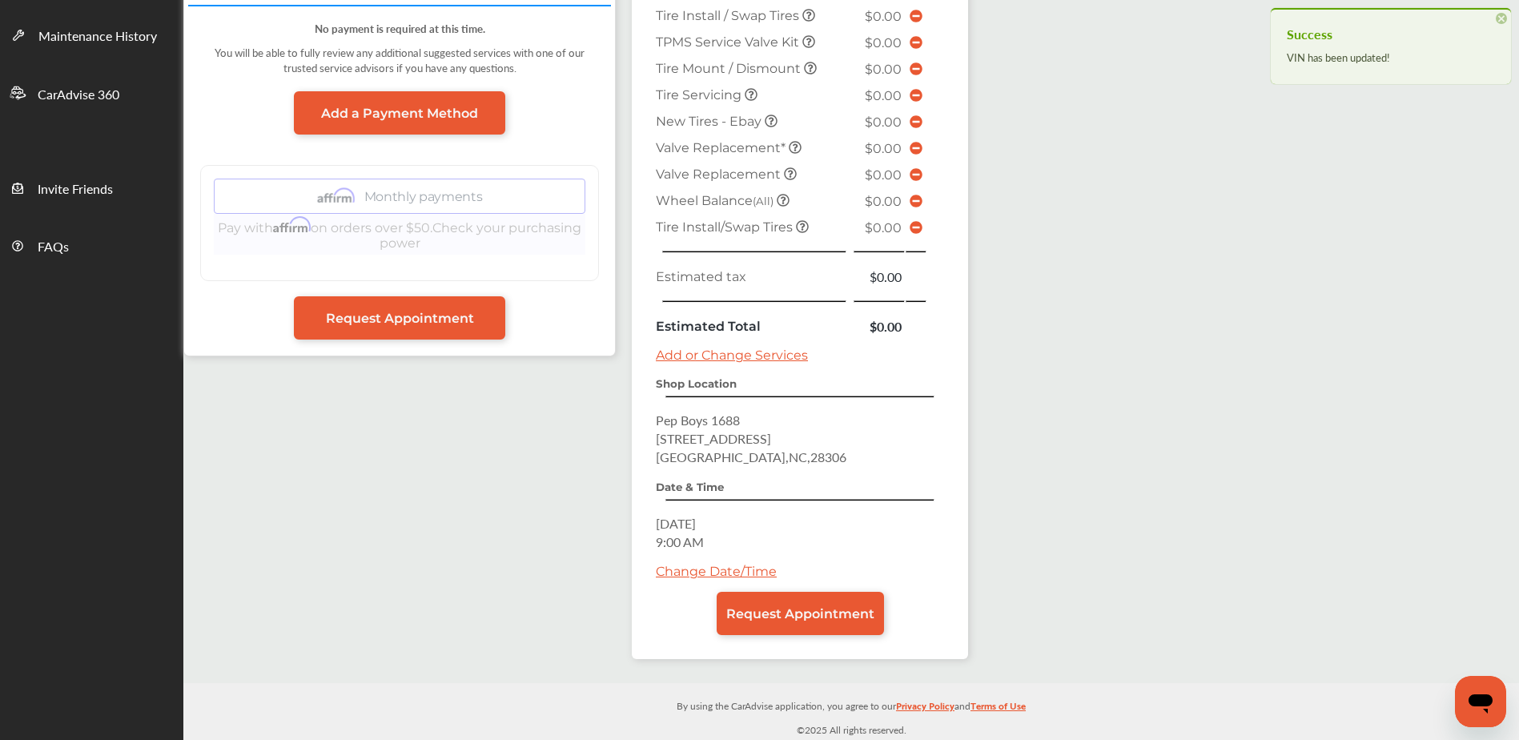
scroll to position [411, 0]
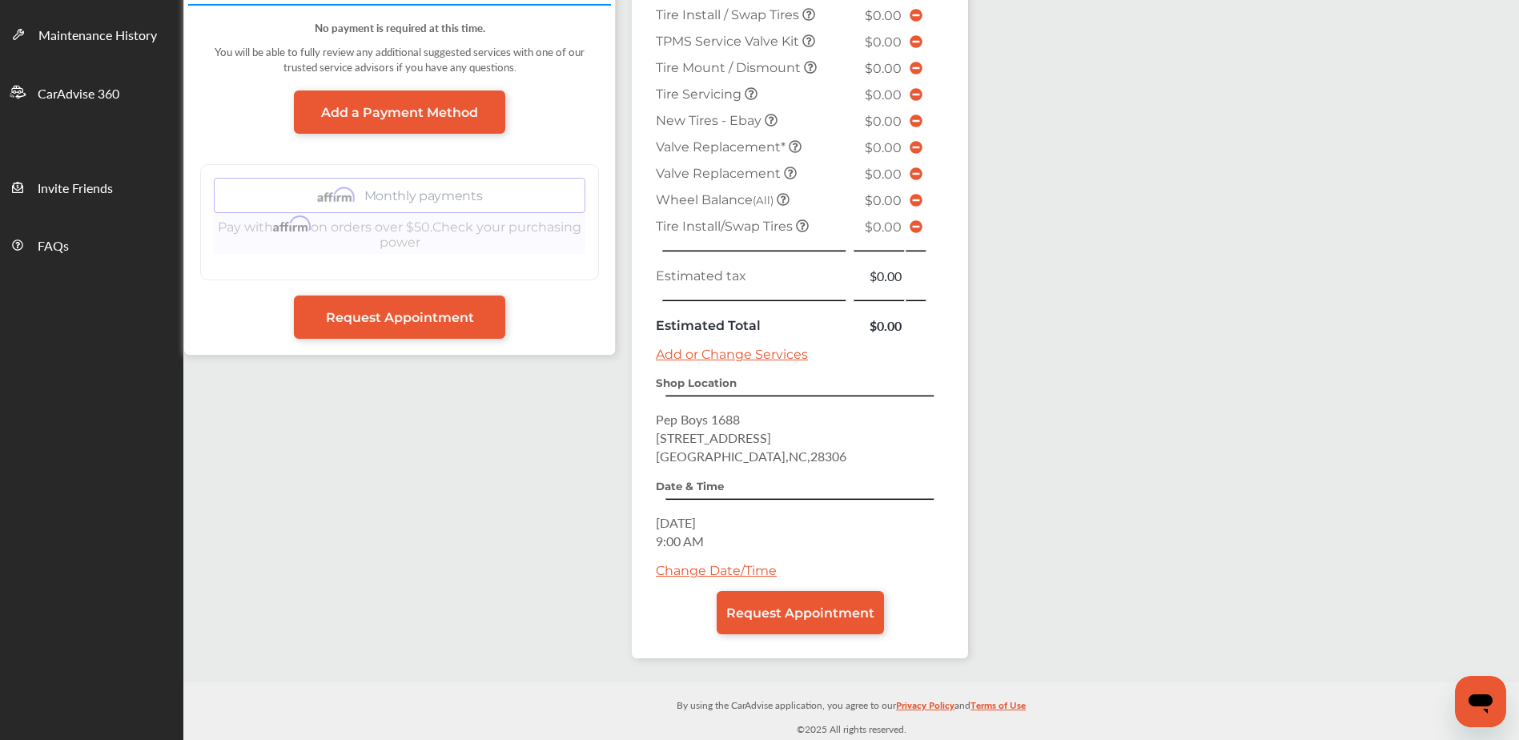
click at [759, 354] on link "Add or Change Services" at bounding box center [732, 354] width 152 height 15
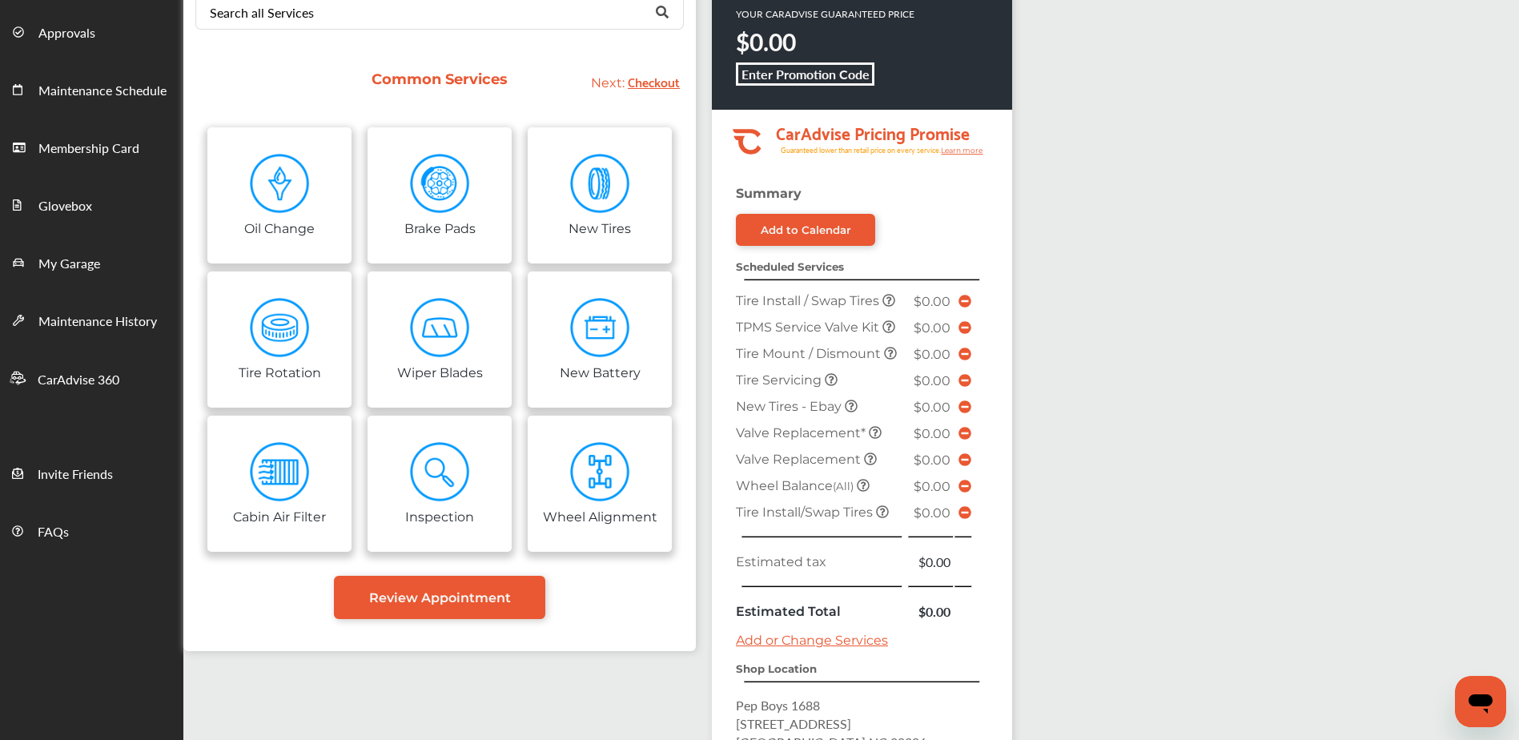
scroll to position [90, 0]
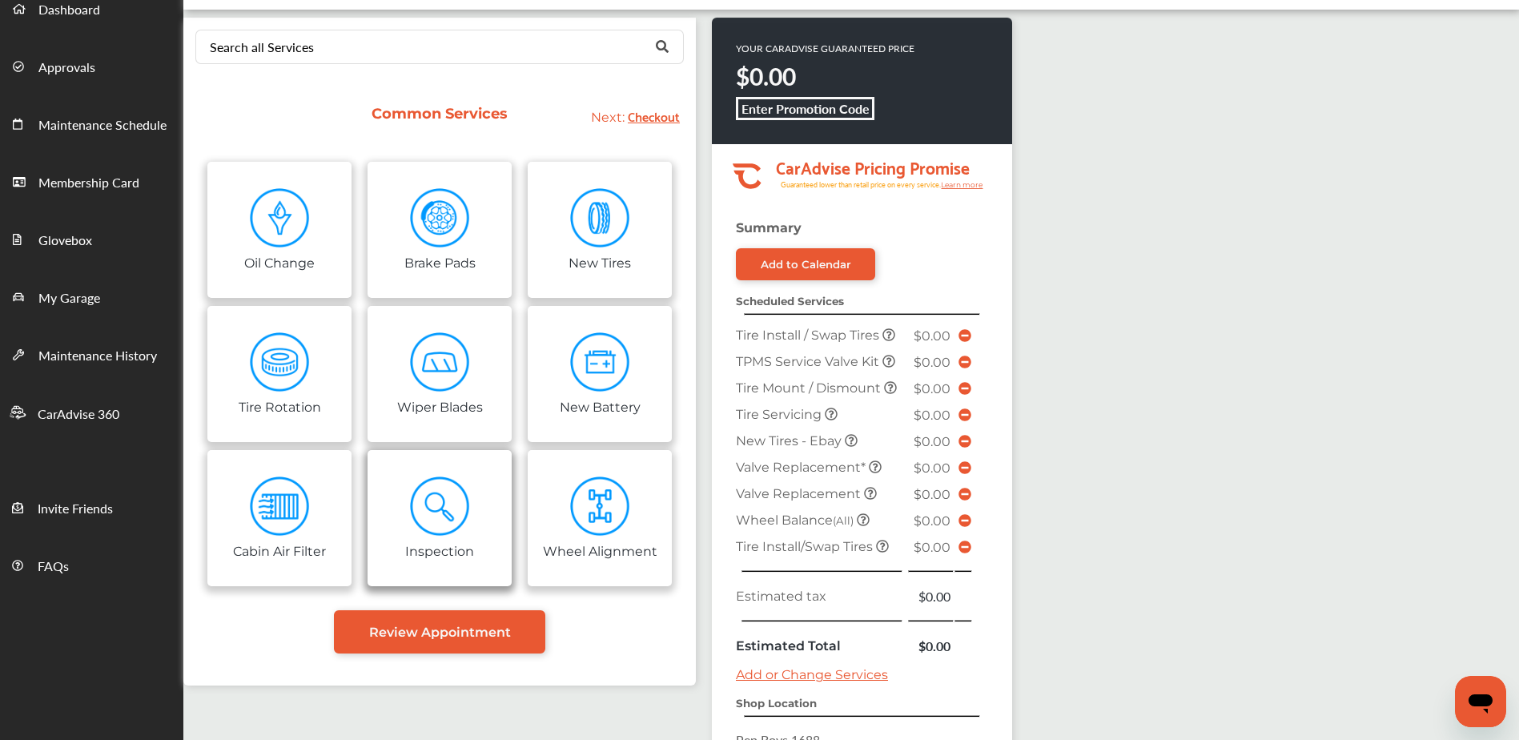
click at [440, 499] on img at bounding box center [440, 506] width 60 height 60
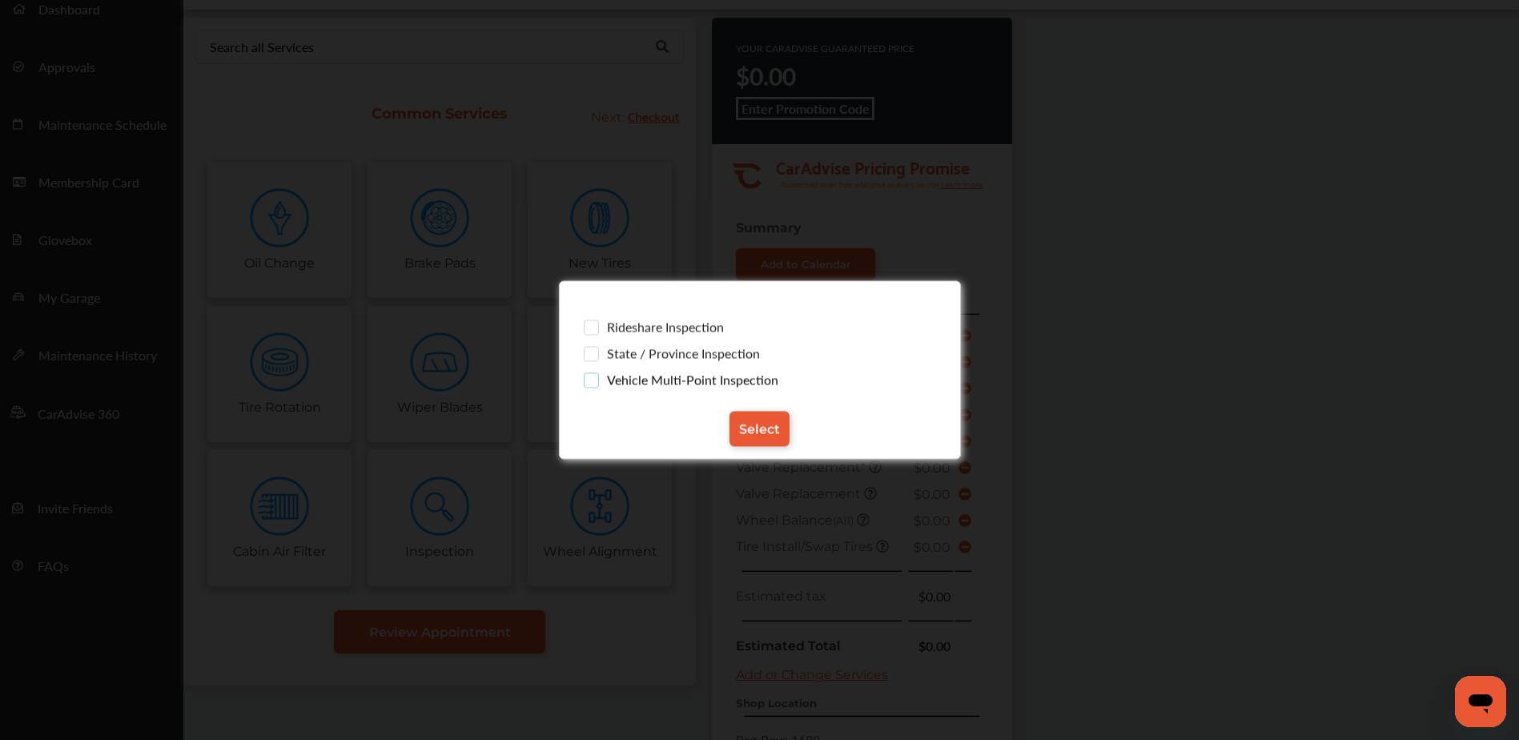
click at [661, 387] on label "Vehicle Multi-Point Inspection" at bounding box center [760, 380] width 352 height 14
click at [769, 417] on link "Select" at bounding box center [759, 429] width 60 height 35
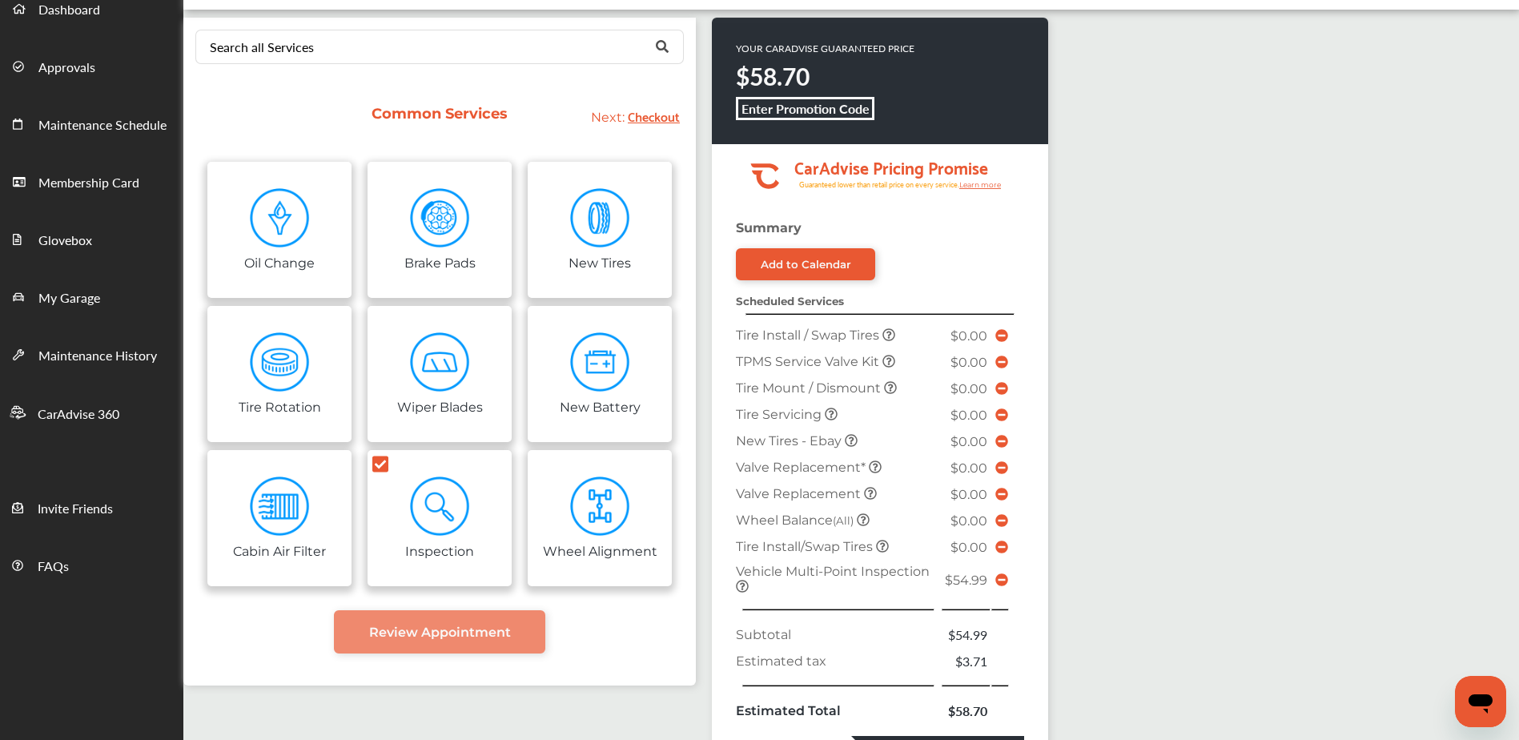
click at [741, 587] on icon at bounding box center [742, 586] width 13 height 13
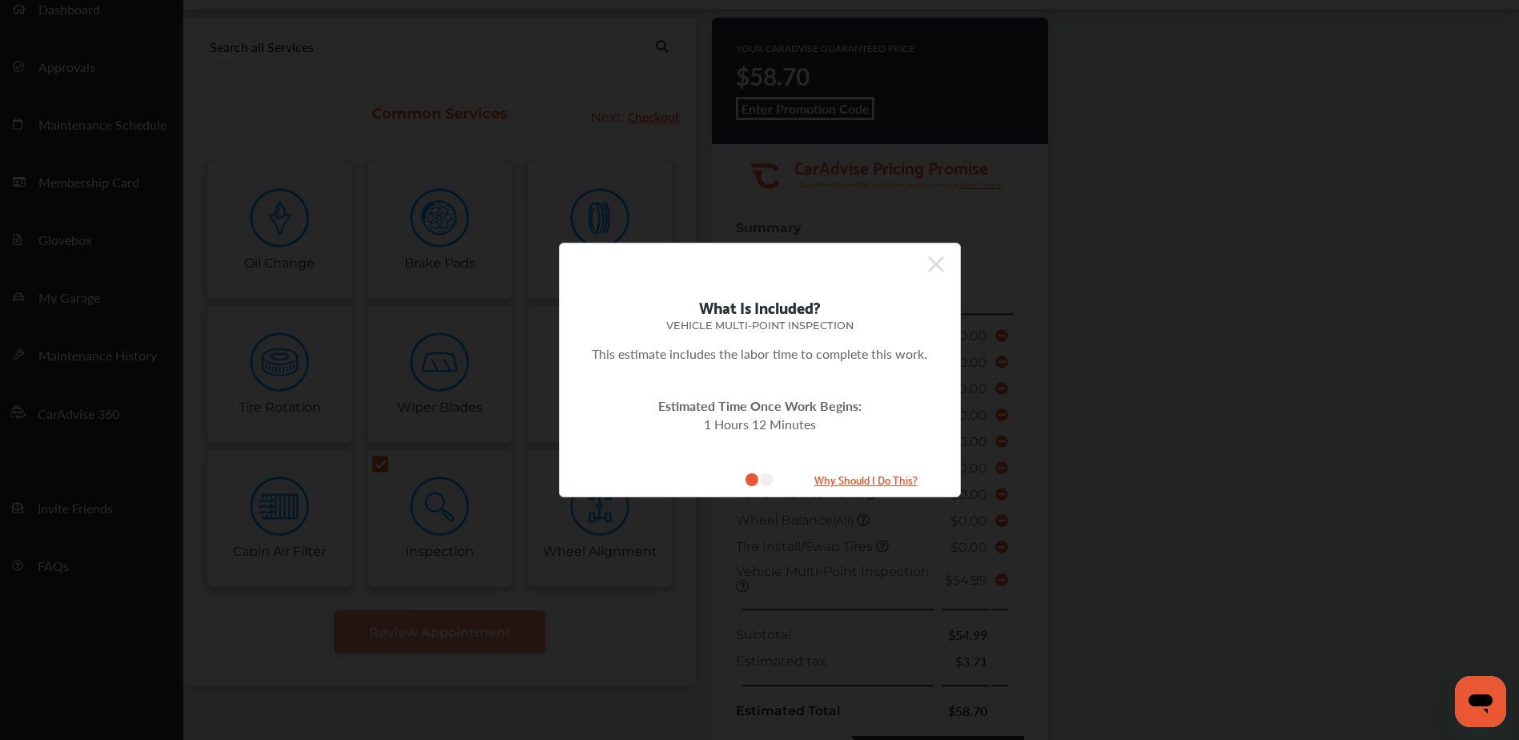
click at [938, 268] on icon at bounding box center [936, 264] width 16 height 16
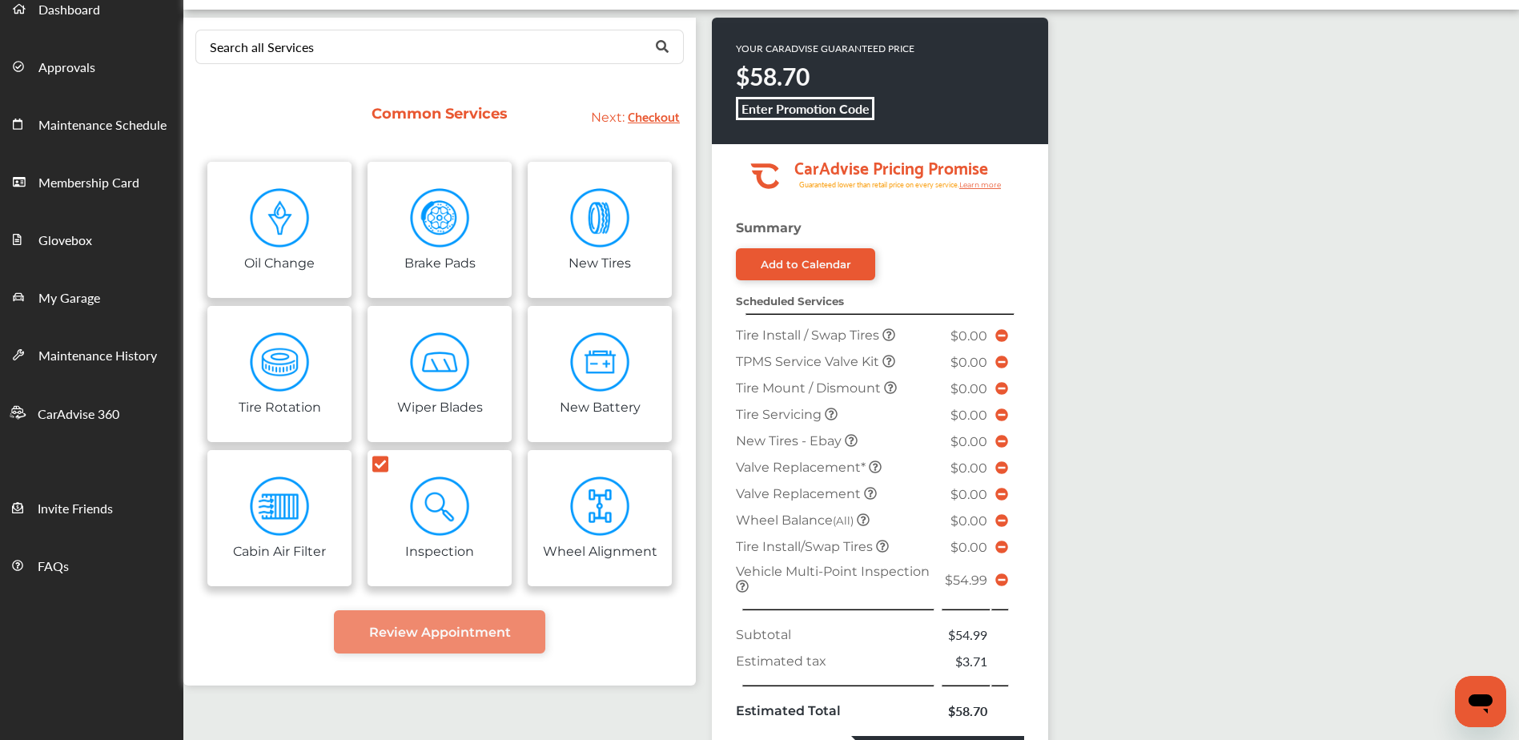
click at [997, 584] on icon at bounding box center [1001, 579] width 13 height 13
